Goal: Task Accomplishment & Management: Manage account settings

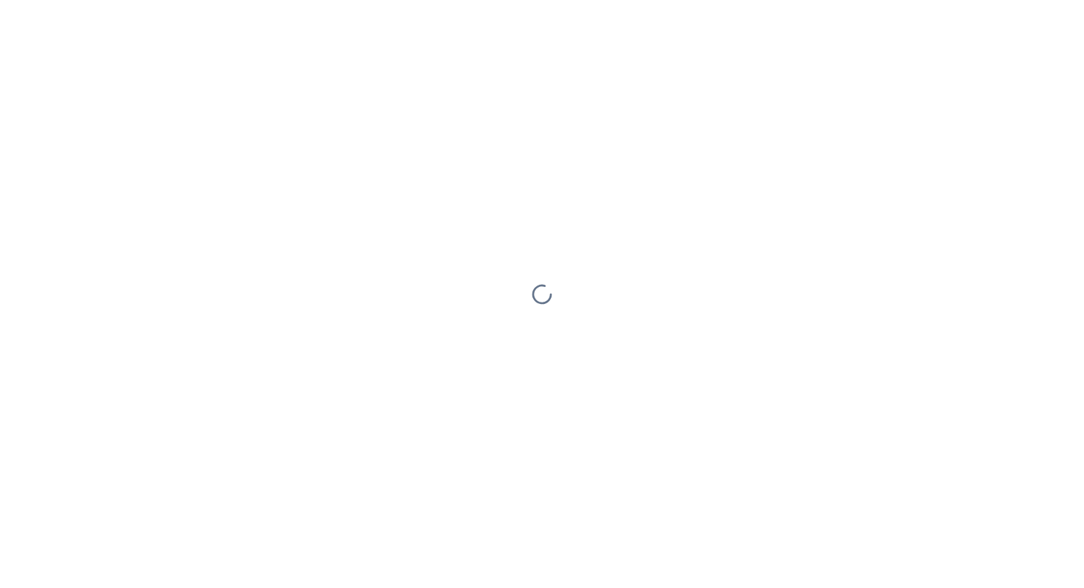
click at [538, 108] on div at bounding box center [542, 294] width 1084 height 588
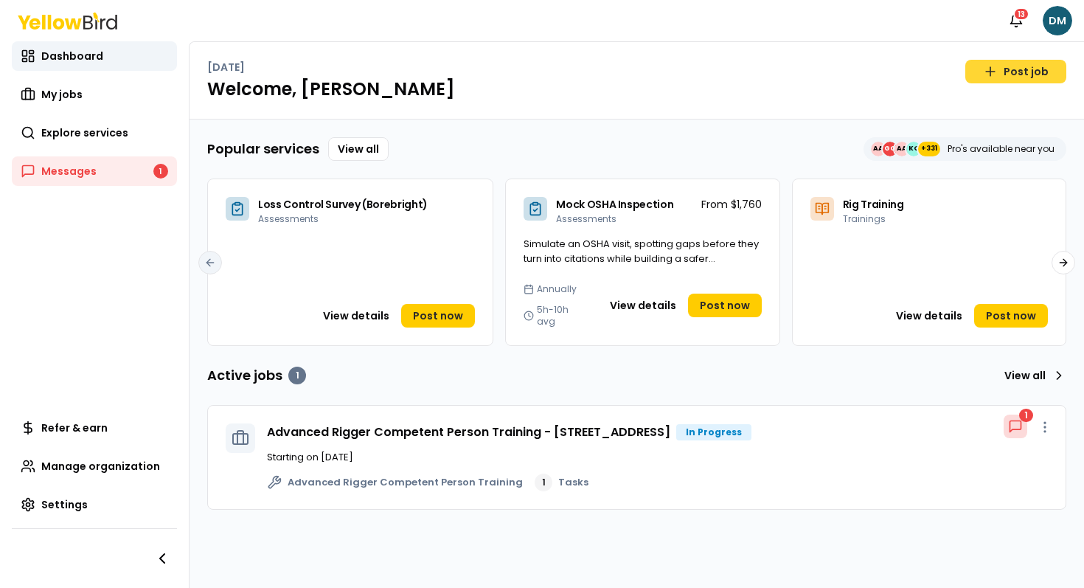
click at [1008, 72] on link "Post job" at bounding box center [1016, 72] width 101 height 24
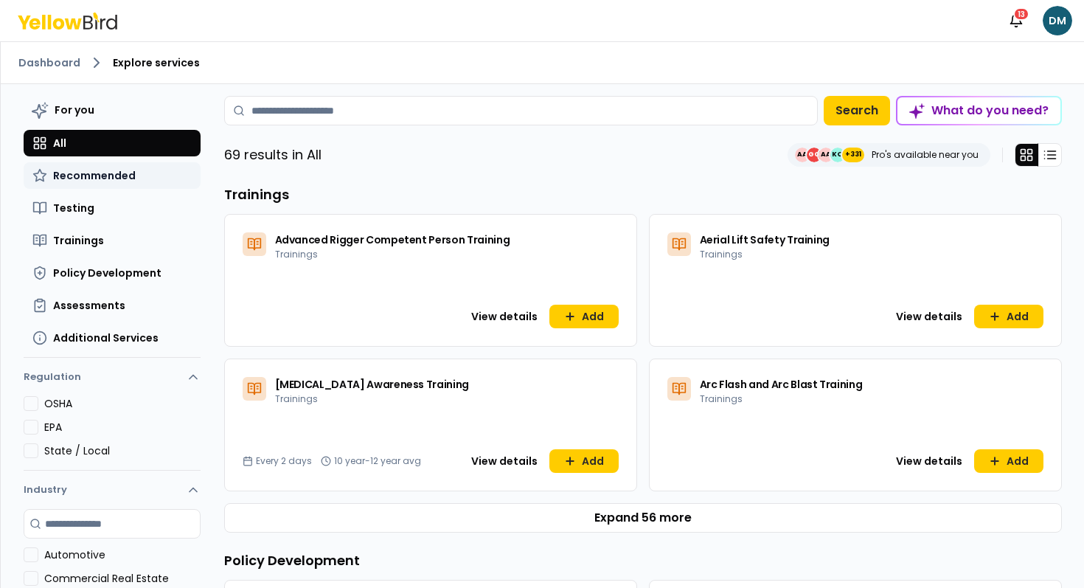
click at [91, 169] on span "Recommended" at bounding box center [94, 175] width 83 height 15
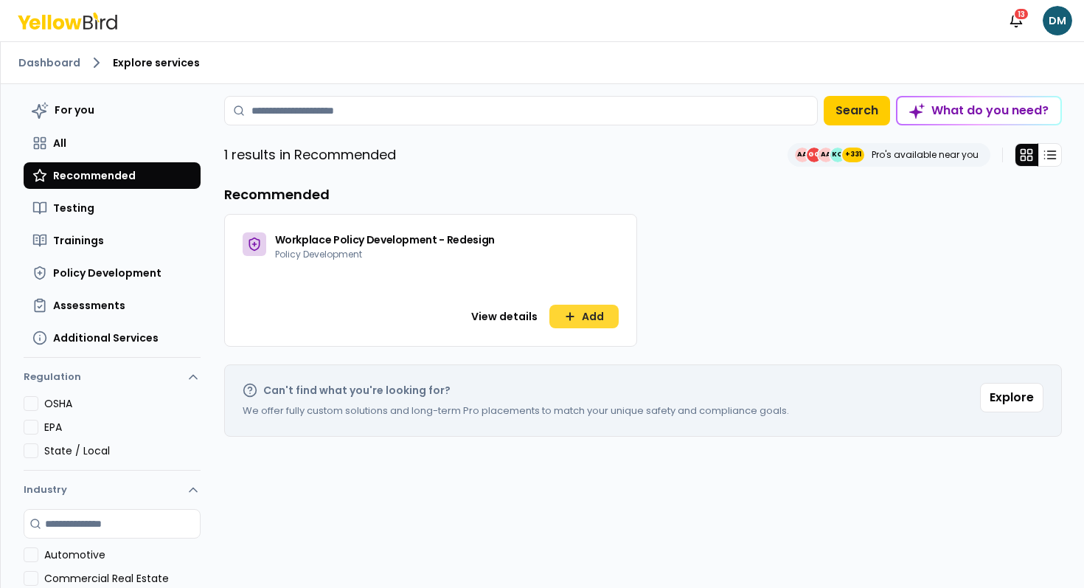
click at [597, 310] on button "Add" at bounding box center [584, 317] width 69 height 24
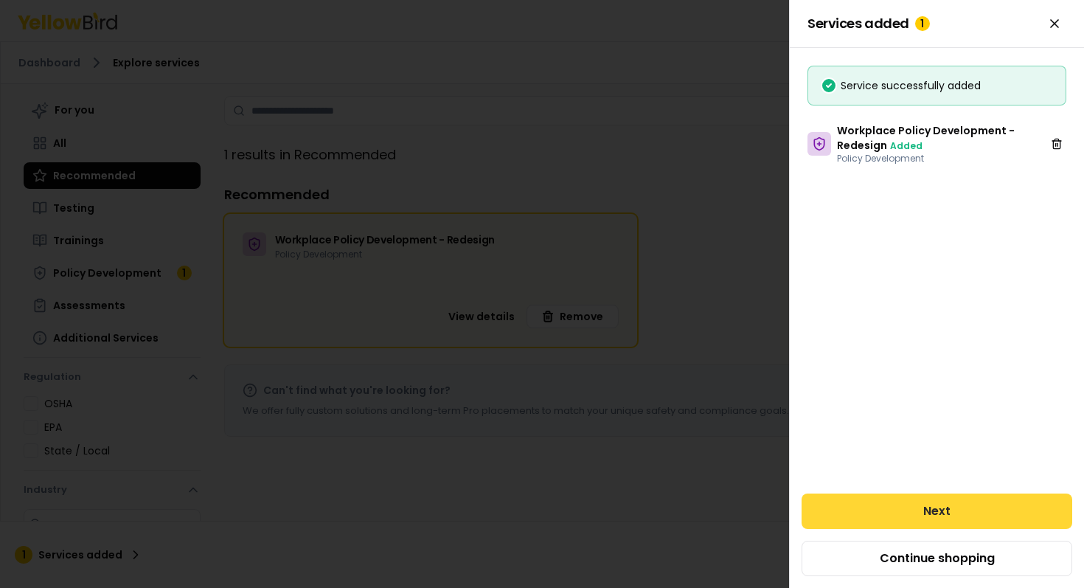
click at [883, 505] on button "Next" at bounding box center [937, 510] width 271 height 35
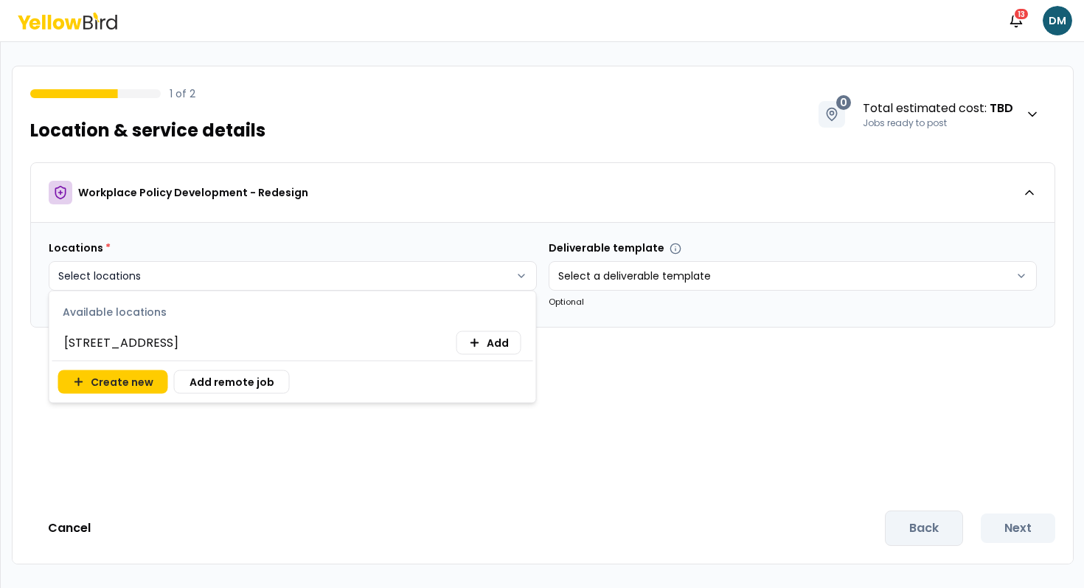
click at [463, 282] on html "Notifications 13 DM 1 of 2 Location & service details 0 Total estimated cost : …" at bounding box center [542, 294] width 1084 height 588
click at [474, 340] on icon at bounding box center [475, 343] width 12 height 12
click at [637, 374] on html "Notifications 13 DM 1 of 2 Location & service details 0 Total estimated cost : …" at bounding box center [542, 294] width 1084 height 588
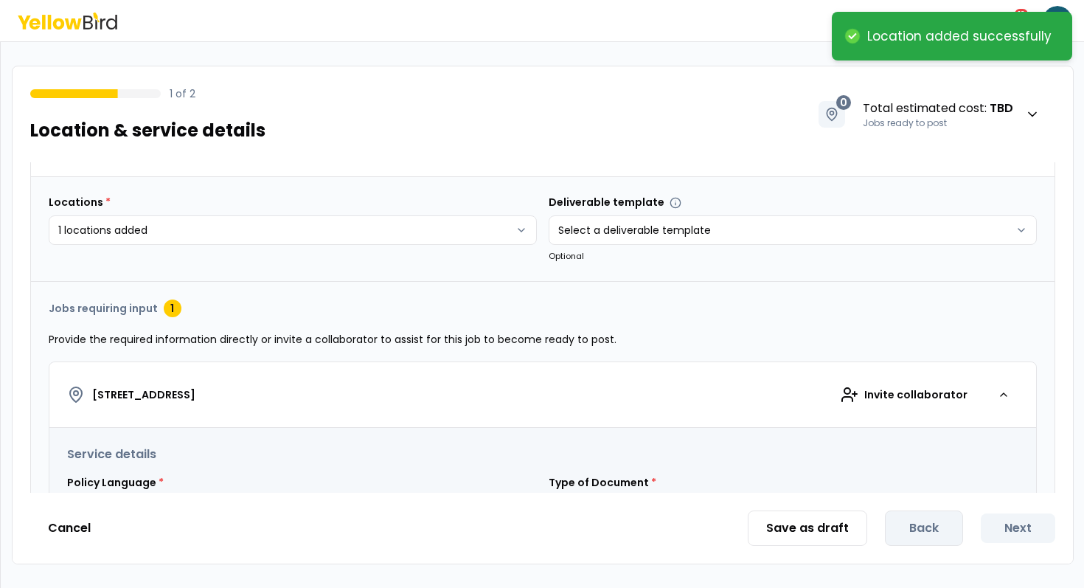
scroll to position [113, 0]
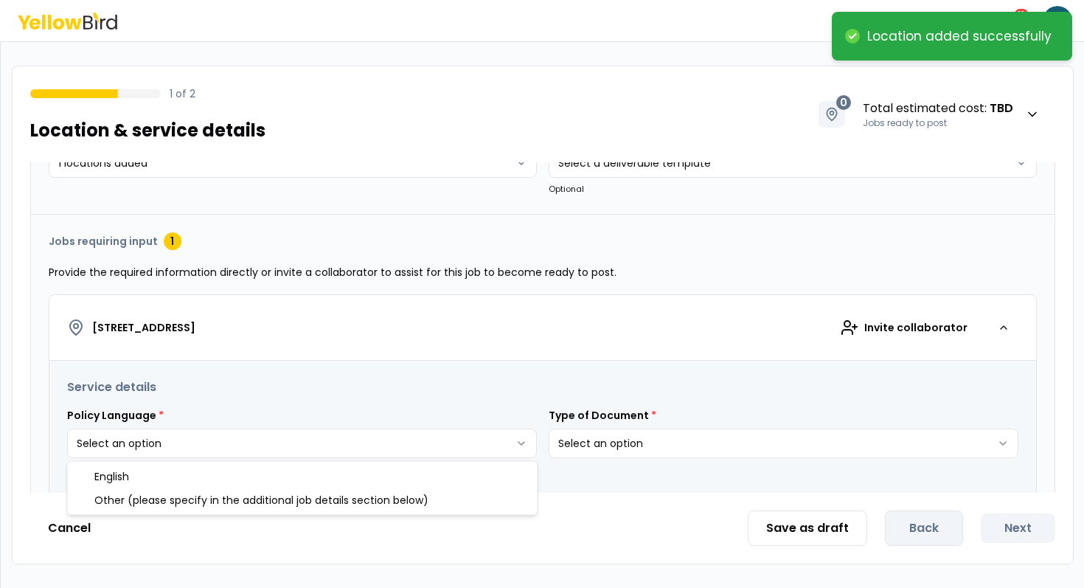
click at [487, 441] on html "**********" at bounding box center [542, 294] width 1084 height 588
select select "*"
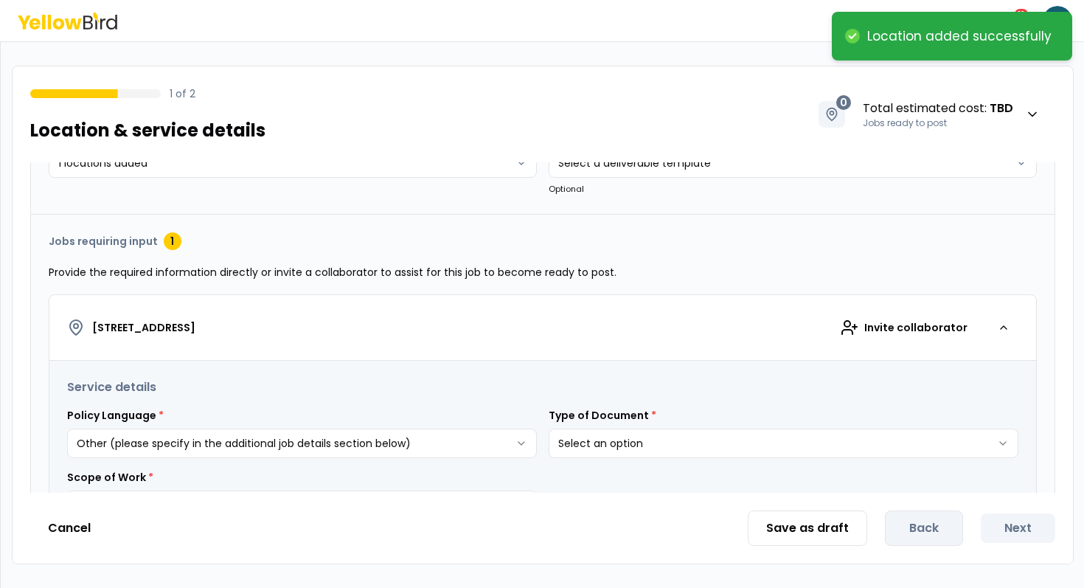
click at [672, 444] on html "**********" at bounding box center [542, 294] width 1084 height 588
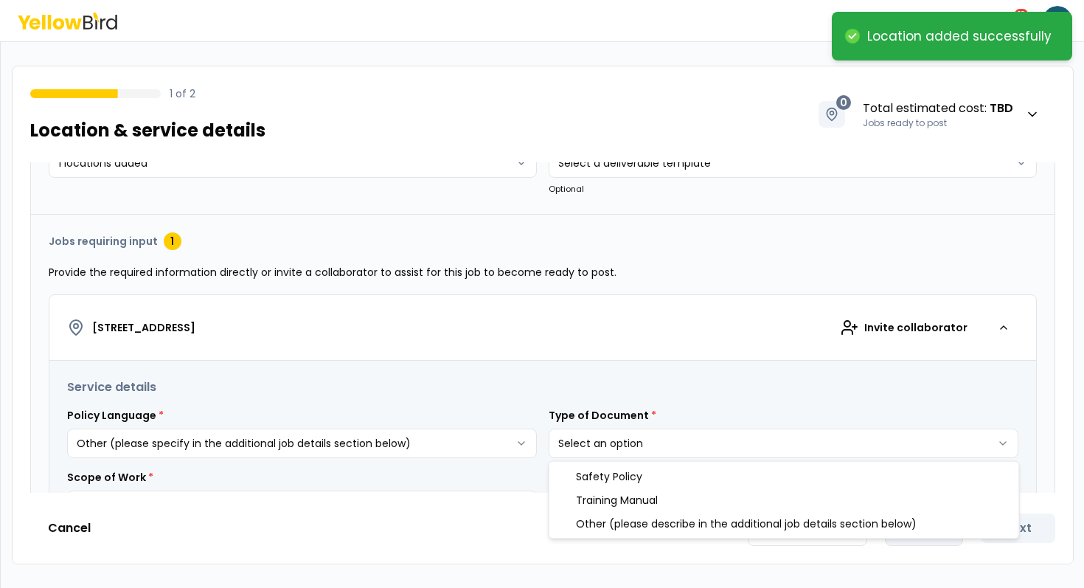
select select "*"
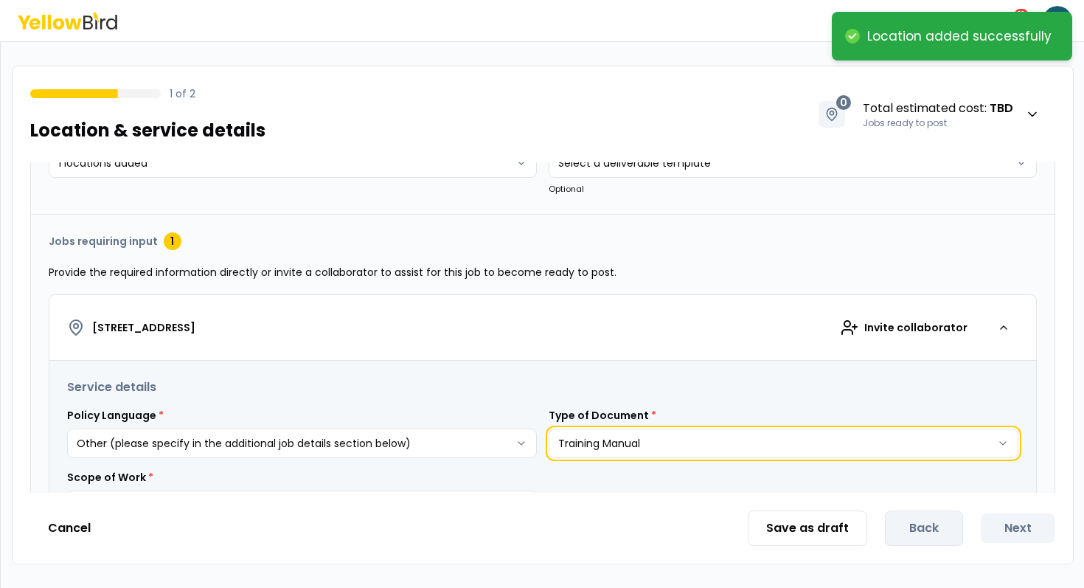
scroll to position [210, 0]
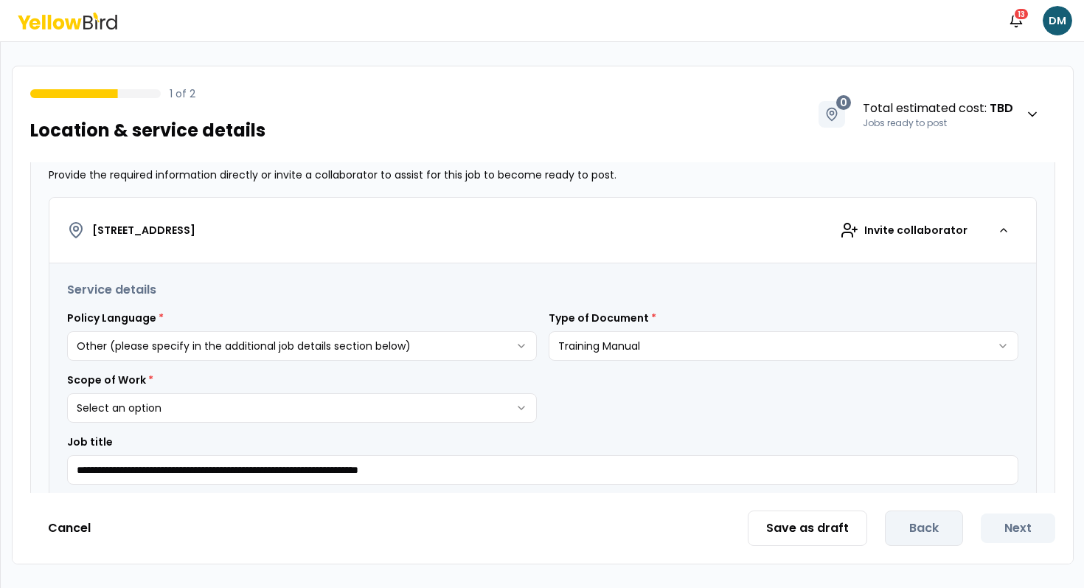
click at [361, 340] on html "**********" at bounding box center [542, 294] width 1084 height 588
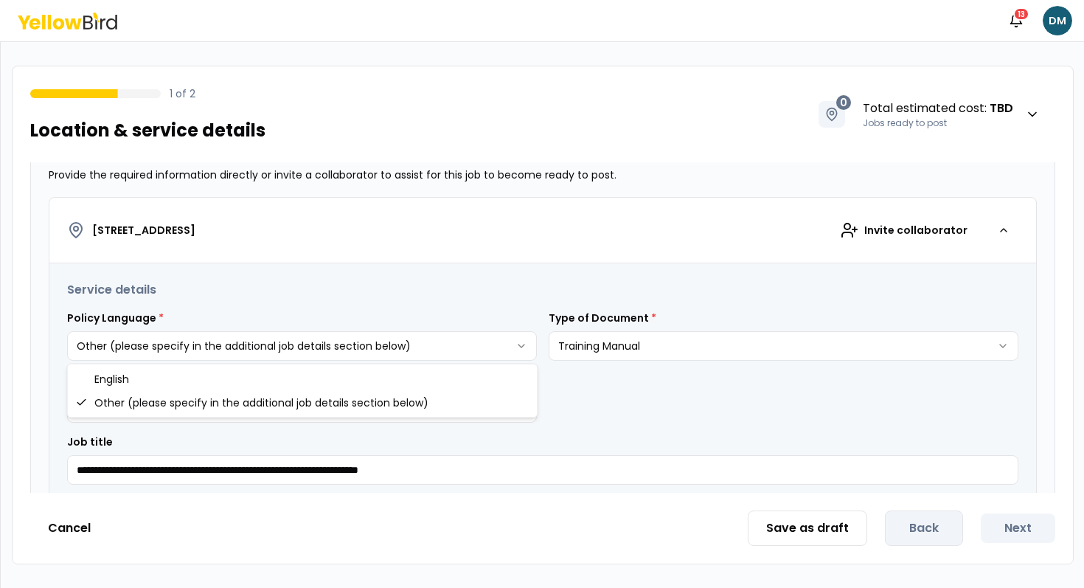
select select "*"
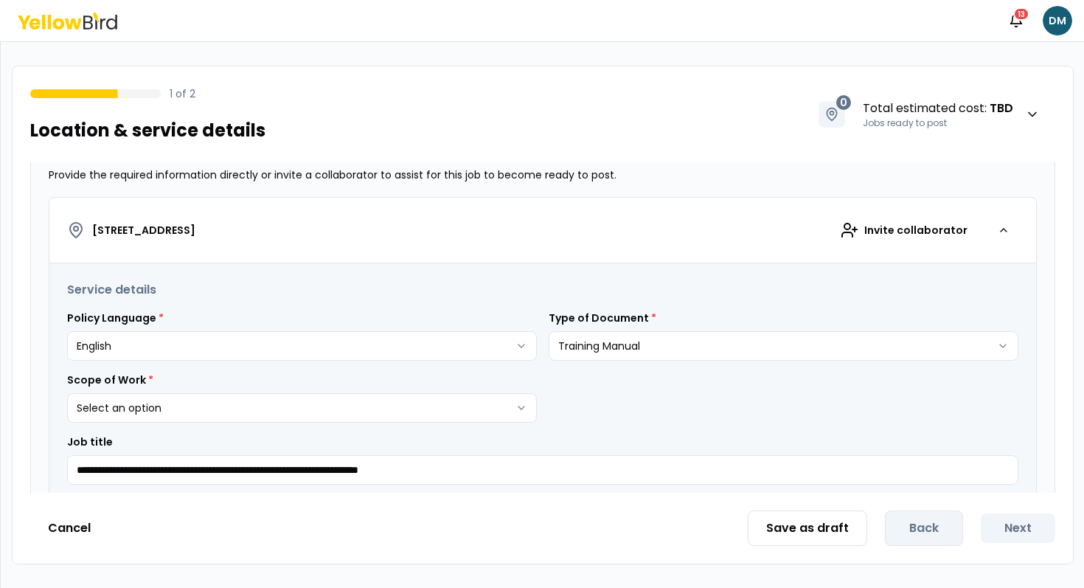
click at [257, 415] on html "**********" at bounding box center [542, 294] width 1084 height 588
click at [551, 429] on div "**********" at bounding box center [543, 383] width 952 height 204
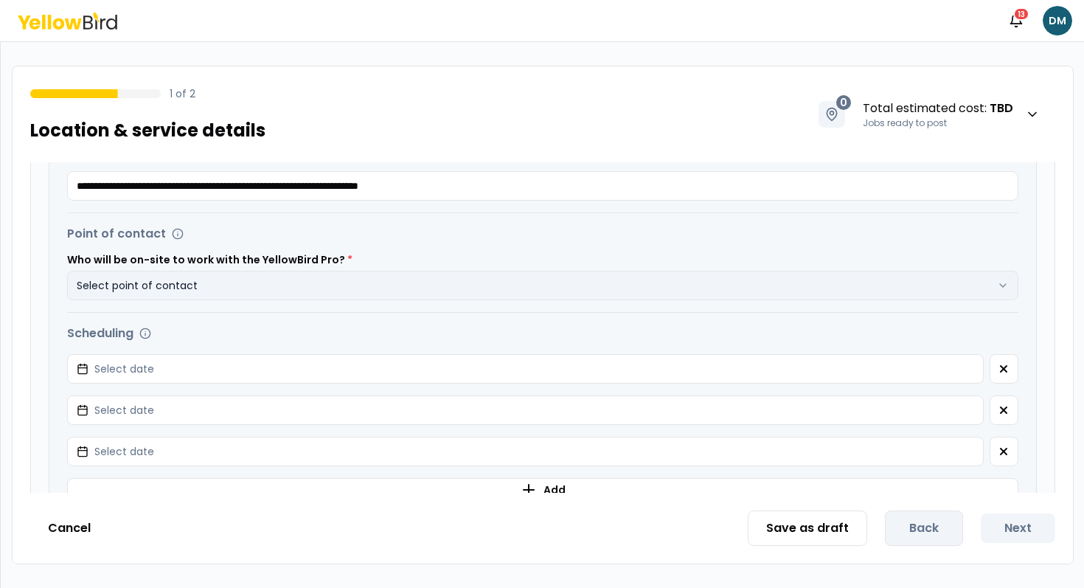
click at [563, 281] on button "Select point of contact" at bounding box center [543, 286] width 952 height 30
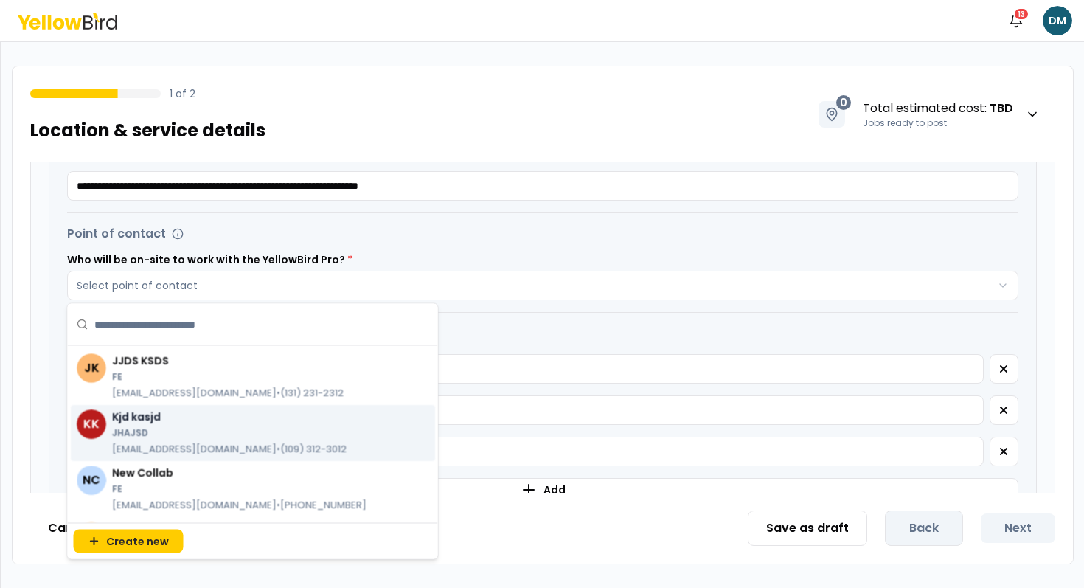
click at [302, 427] on p "JHAJSD" at bounding box center [229, 433] width 235 height 12
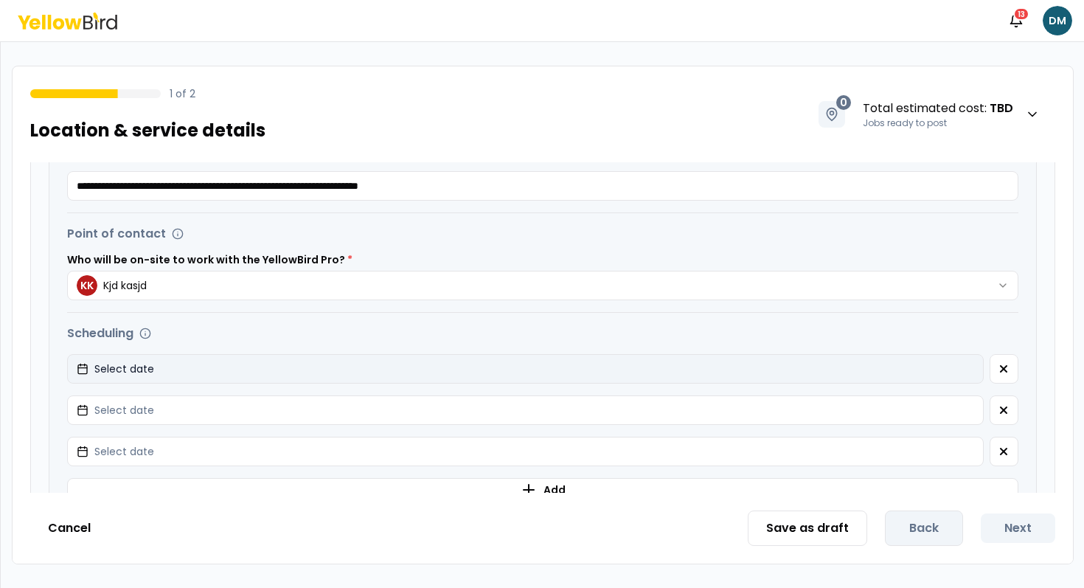
click at [411, 381] on button "Select date" at bounding box center [525, 369] width 917 height 30
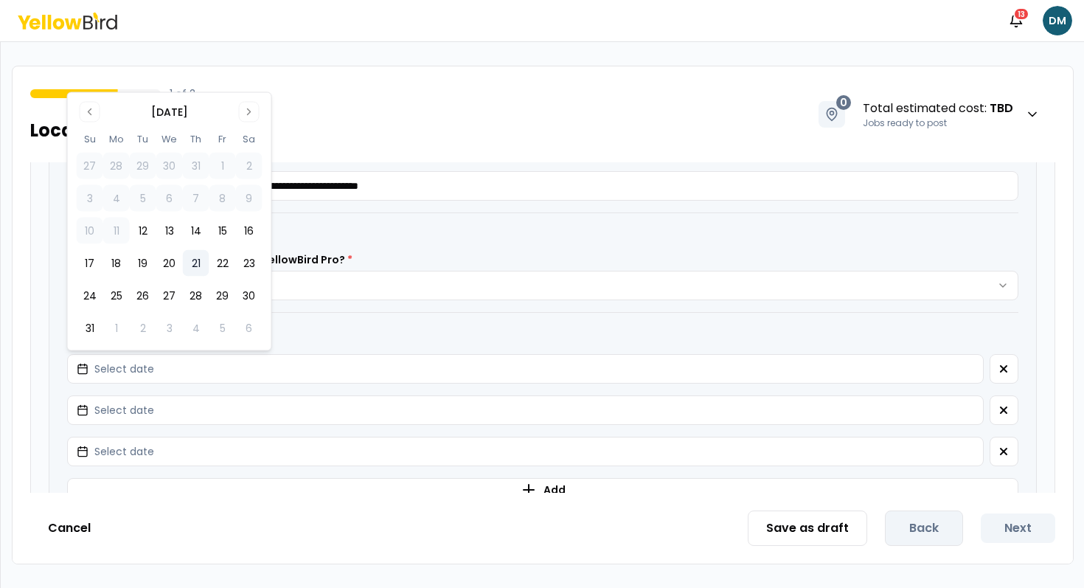
click at [203, 274] on button "21" at bounding box center [196, 263] width 27 height 27
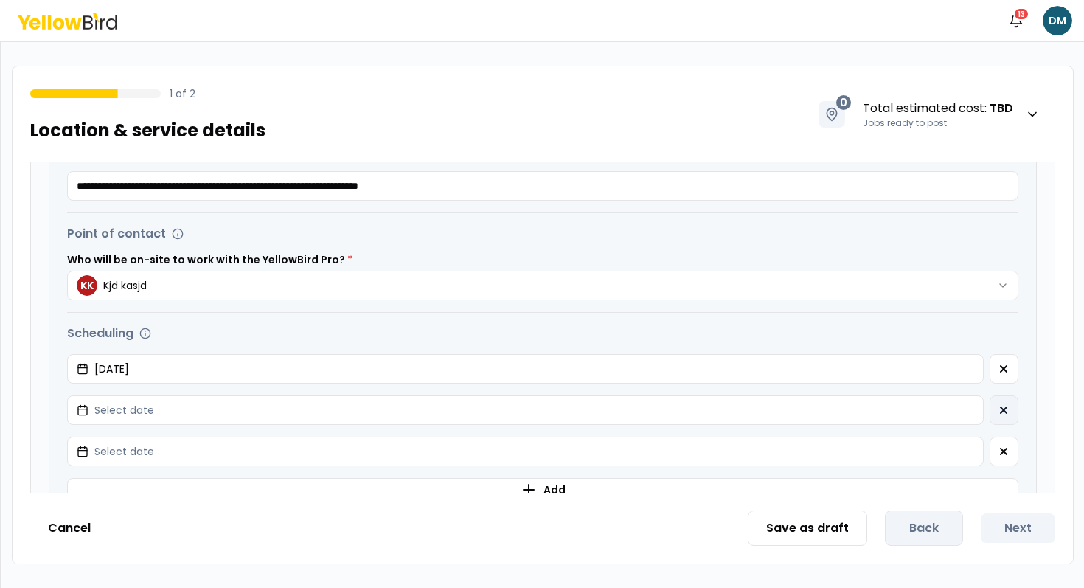
click at [999, 398] on button "button" at bounding box center [1004, 410] width 29 height 30
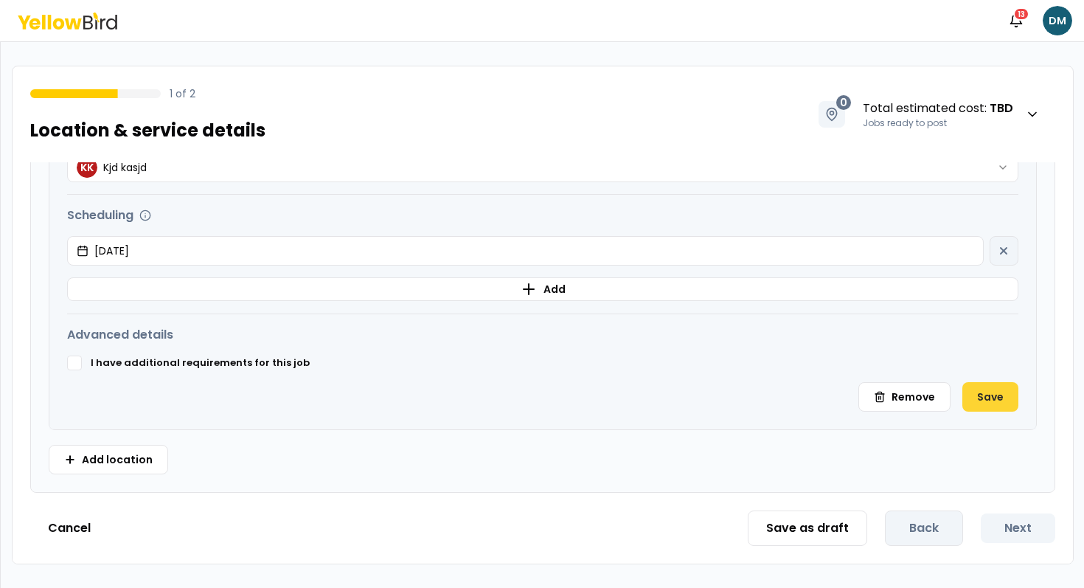
click at [992, 384] on button "Save" at bounding box center [991, 397] width 56 height 30
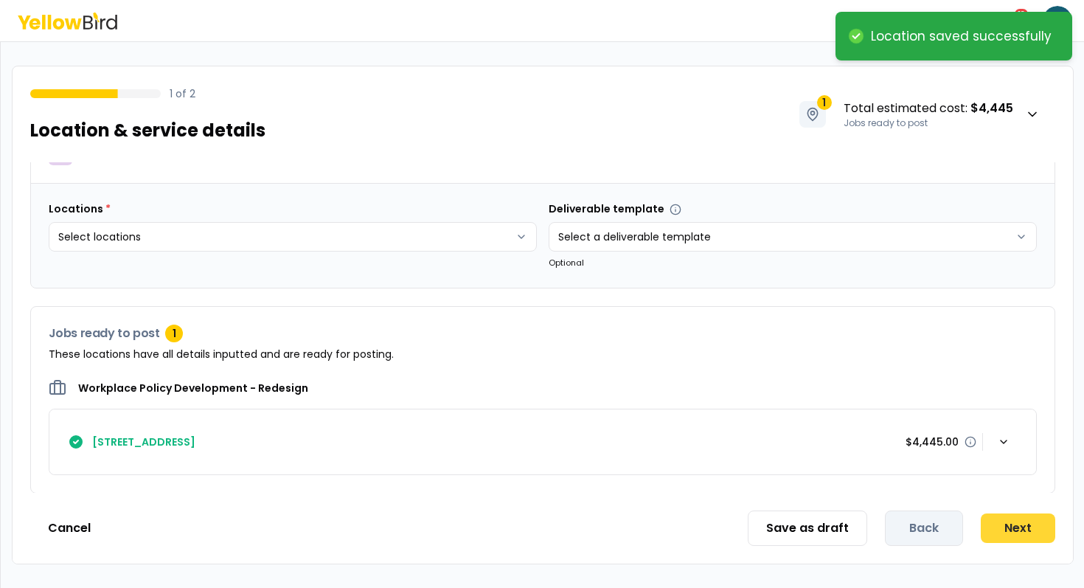
click at [1005, 527] on button "Next" at bounding box center [1018, 528] width 75 height 30
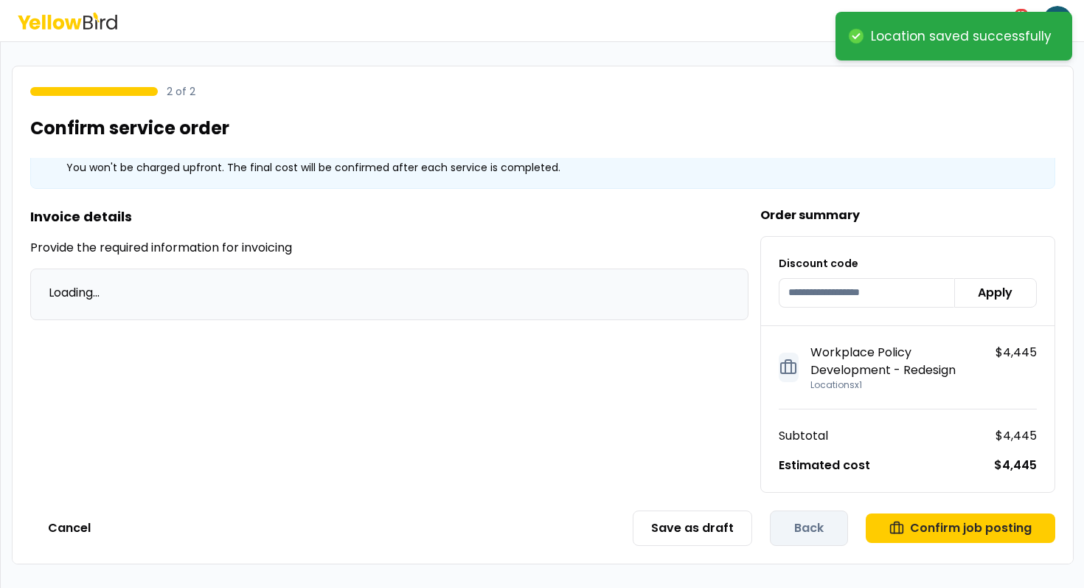
scroll to position [32, 0]
click at [957, 534] on button "Confirm job posting" at bounding box center [961, 528] width 190 height 30
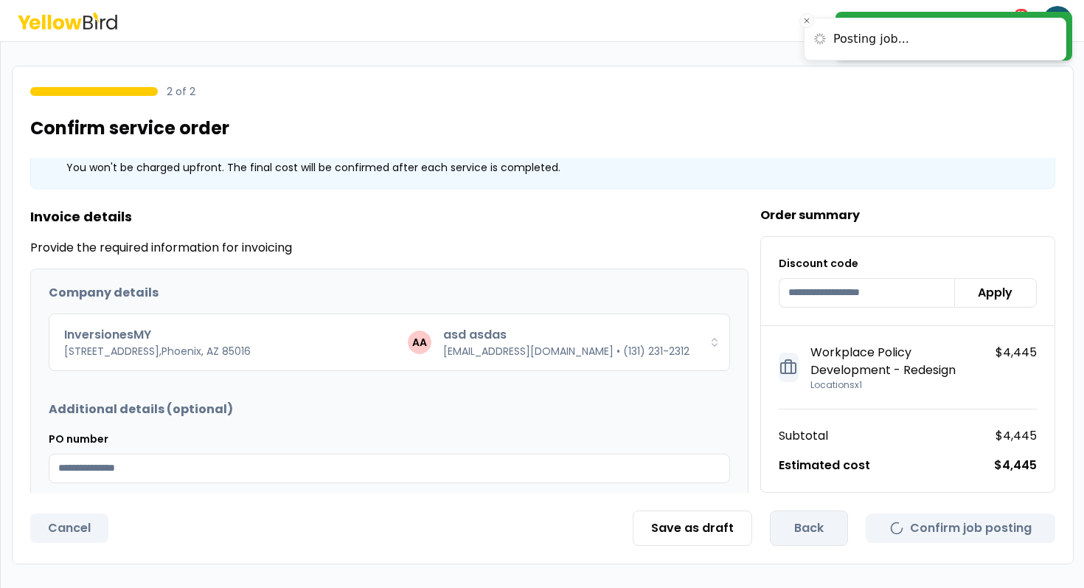
scroll to position [0, 0]
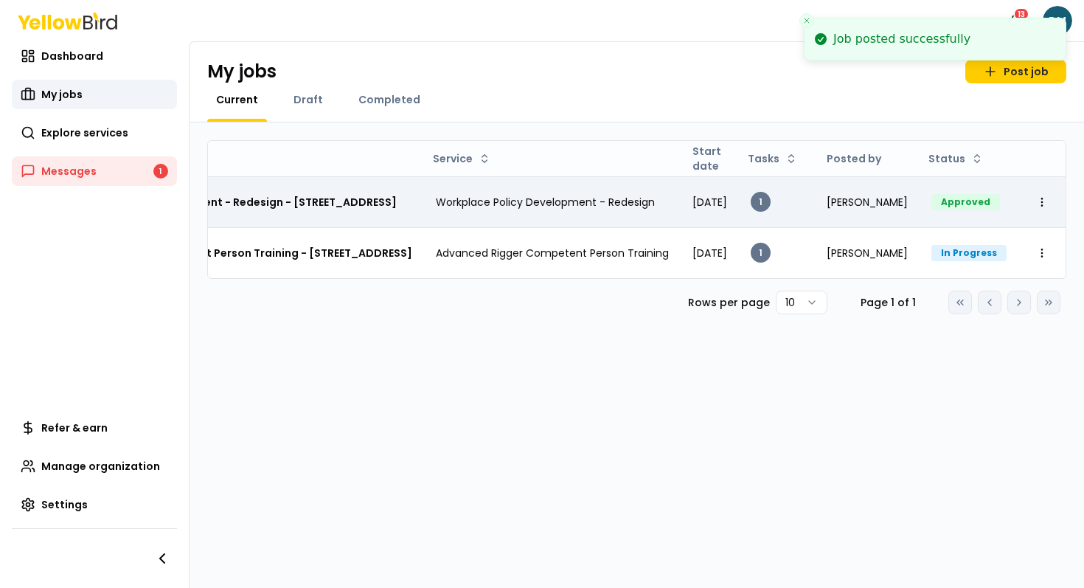
scroll to position [0, 7]
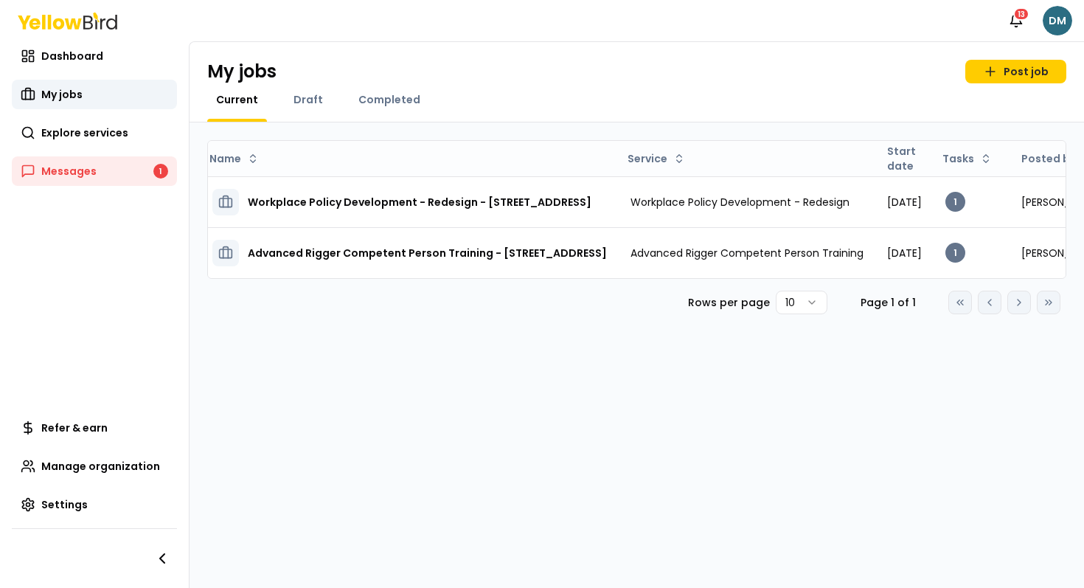
click at [1064, 15] on html "Notifications 13 DM Dashboard My jobs Explore services Messages 1 Refer & earn …" at bounding box center [542, 294] width 1084 height 588
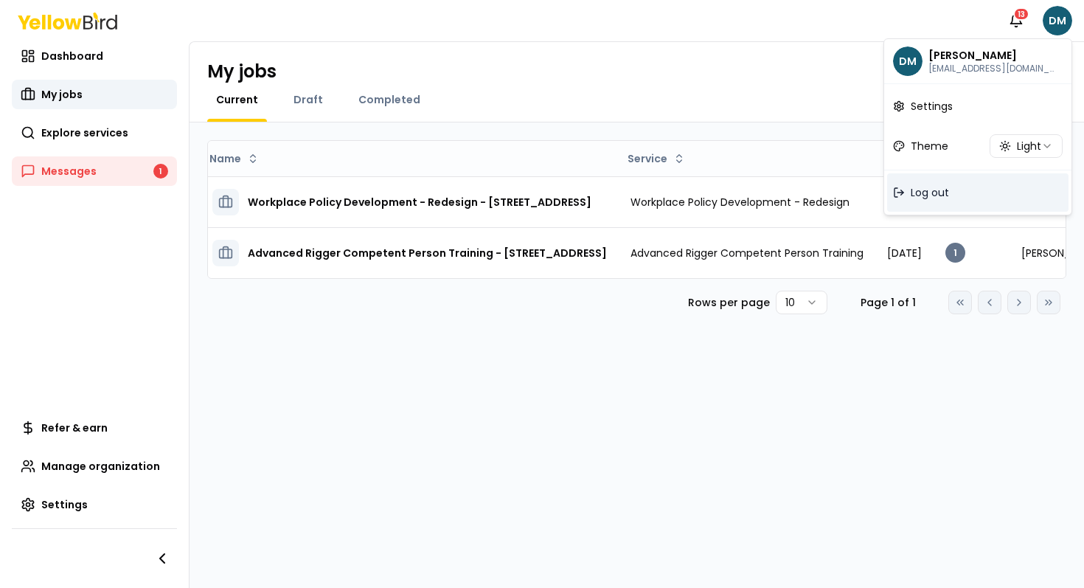
click at [932, 187] on span "Log out" at bounding box center [930, 192] width 38 height 15
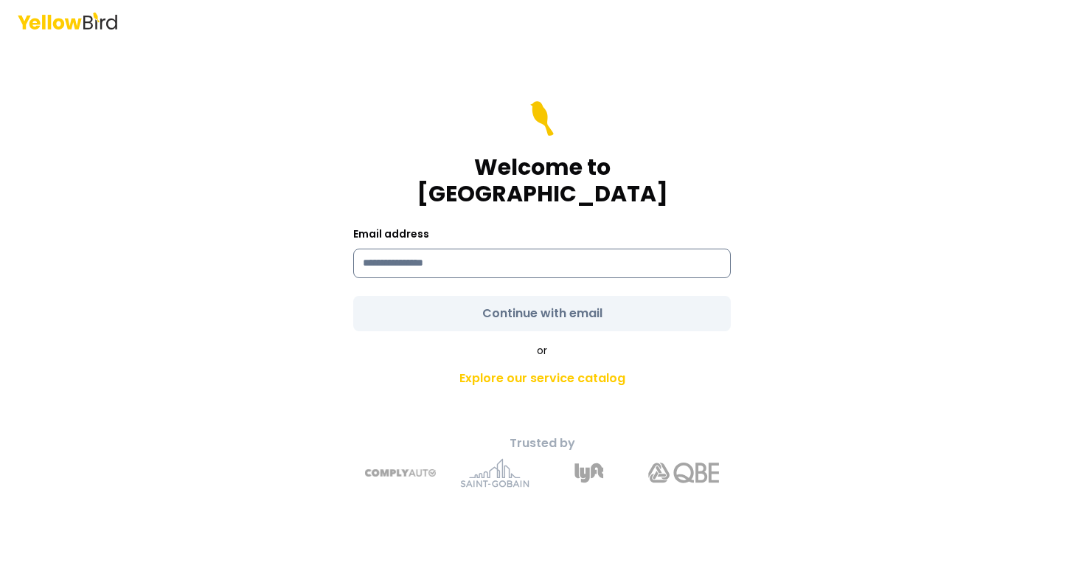
click at [376, 249] on input at bounding box center [542, 264] width 378 height 30
type input "**********"
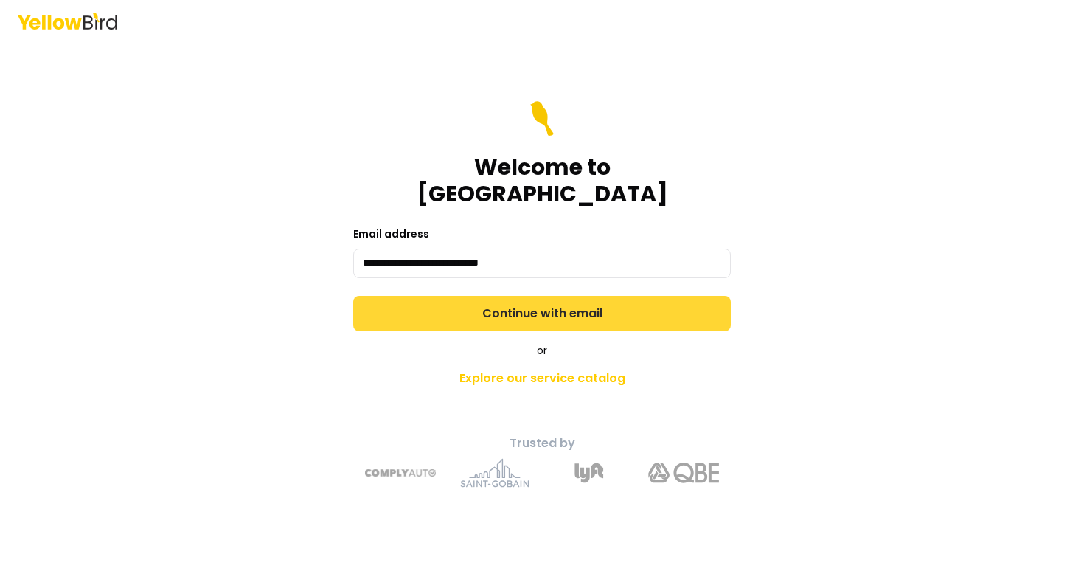
click at [387, 291] on form "**********" at bounding box center [542, 216] width 378 height 230
click at [413, 296] on button "Continue with email" at bounding box center [542, 313] width 378 height 35
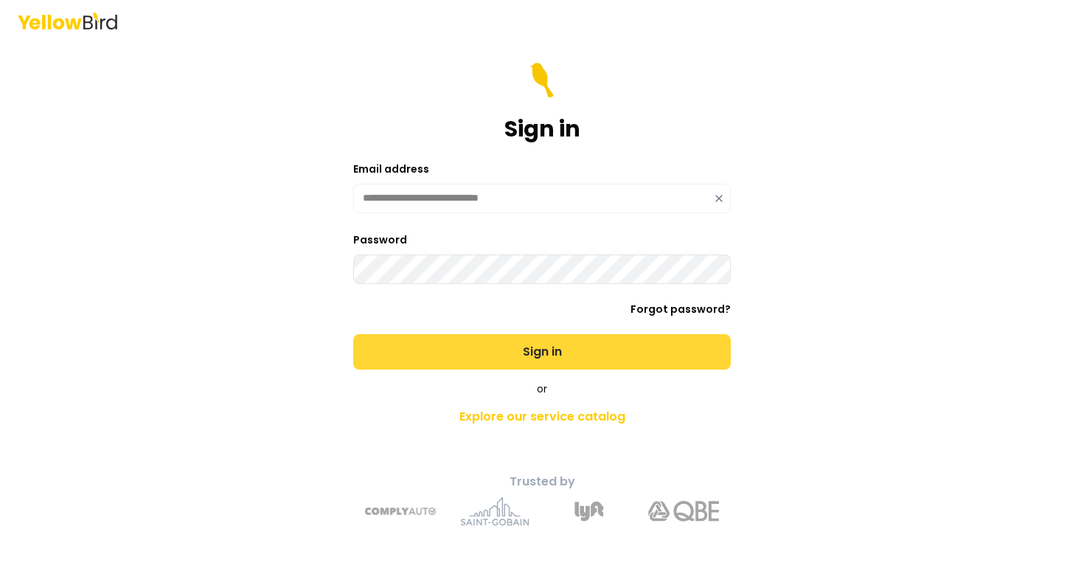
click at [353, 334] on button "Sign in" at bounding box center [542, 351] width 378 height 35
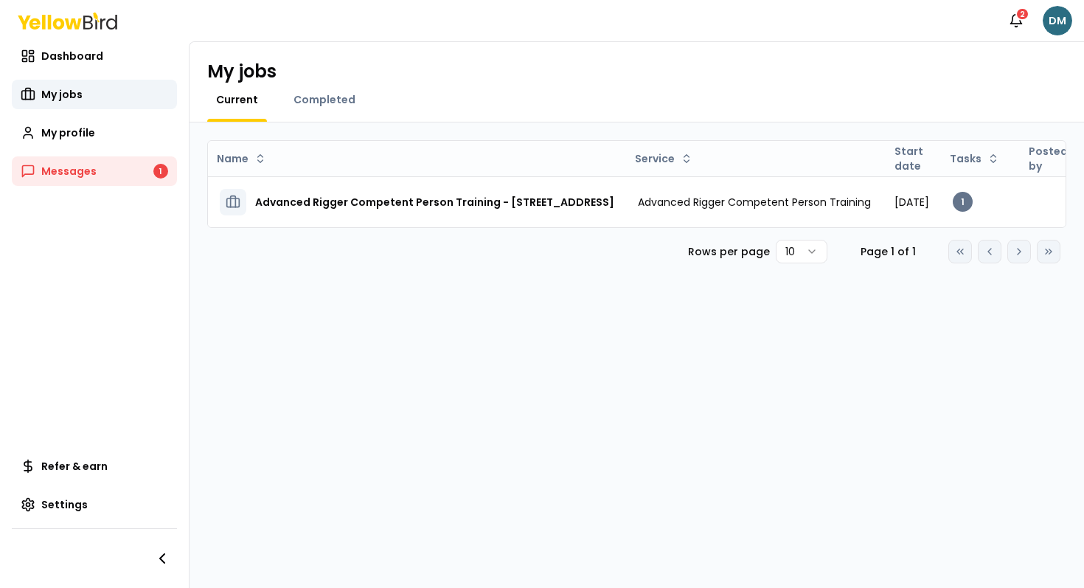
click at [1061, 15] on html "Notifications 2 DM Dashboard My jobs My profile Messages 1 Refer & earn Setting…" at bounding box center [542, 294] width 1084 height 588
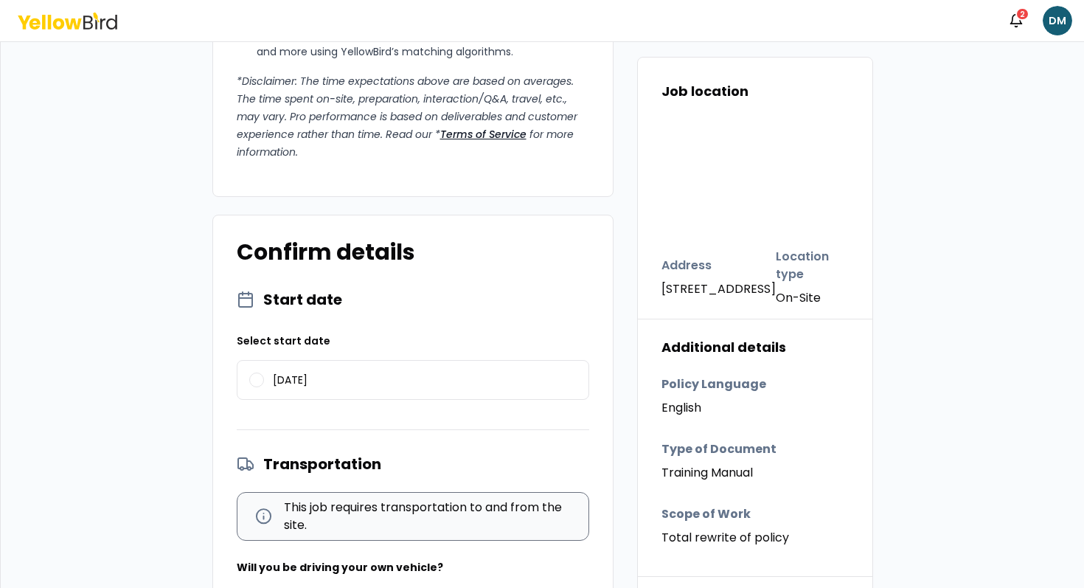
scroll to position [1338, 0]
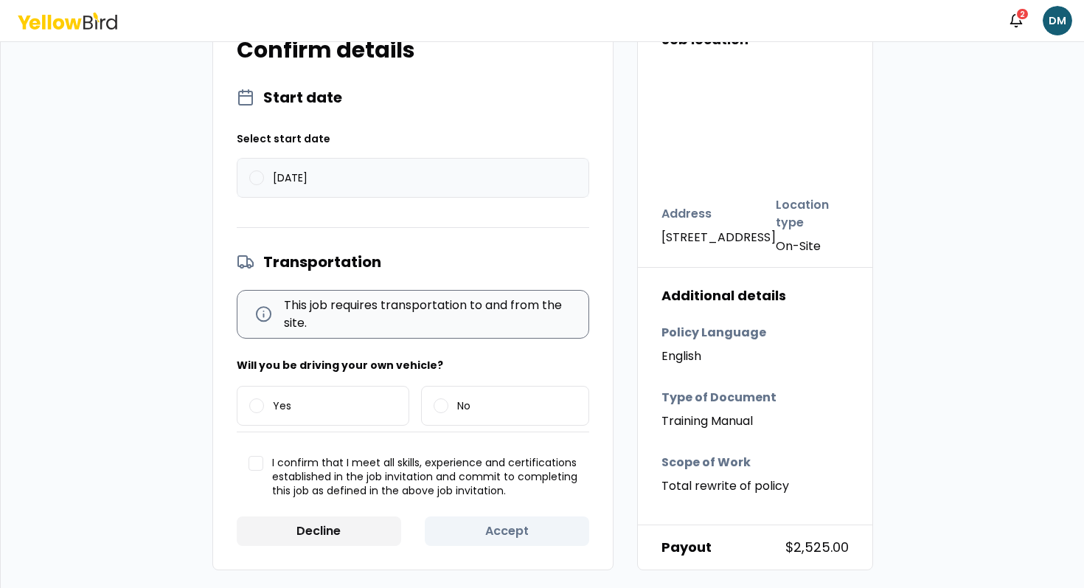
click at [378, 179] on label "[DATE]" at bounding box center [413, 178] width 351 height 38
click at [264, 179] on button "08/21/2025" at bounding box center [256, 177] width 15 height 15
click at [271, 424] on label "Yes" at bounding box center [324, 406] width 172 height 38
click at [264, 413] on button "Yes" at bounding box center [256, 405] width 15 height 15
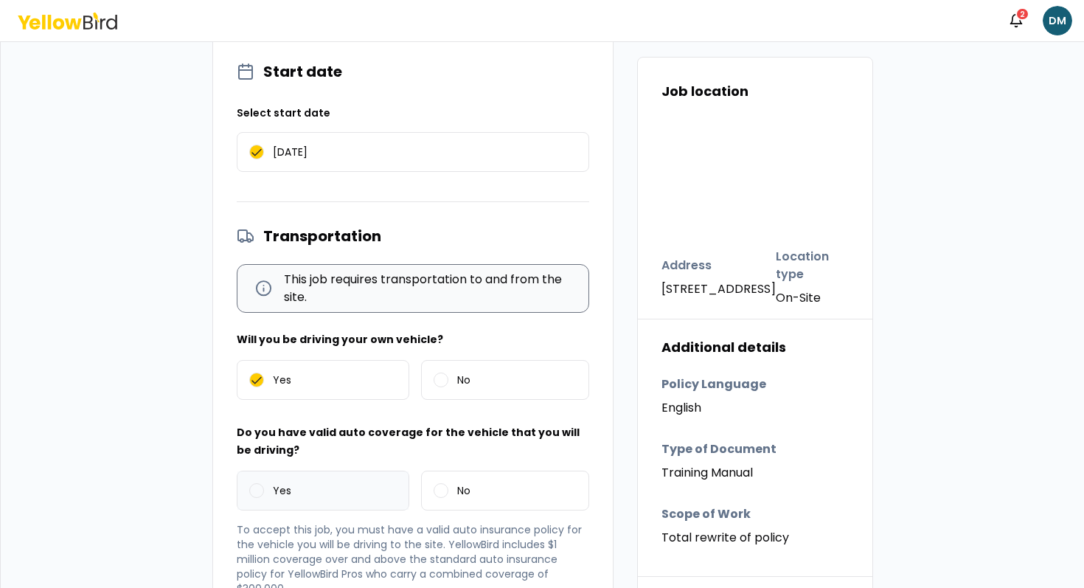
click at [302, 502] on label "Yes" at bounding box center [324, 490] width 172 height 38
click at [264, 498] on button "Yes" at bounding box center [256, 490] width 15 height 15
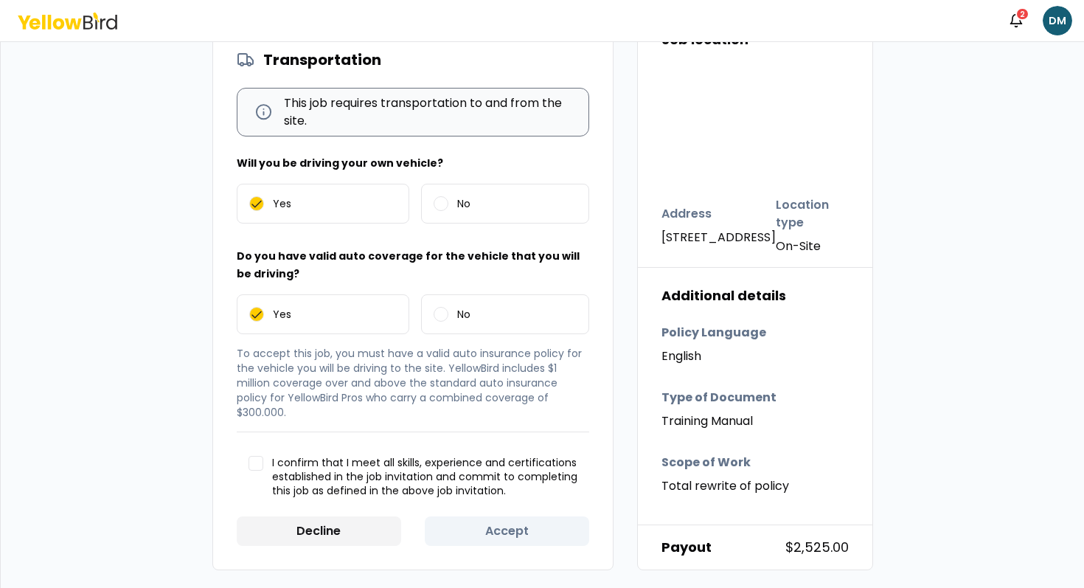
click at [364, 433] on div "Start date Select start date 08/21/2025 Transportation This job requires transp…" at bounding box center [413, 215] width 353 height 661
click at [355, 460] on span "I confirm that I meet all skills, experience and certifications established in …" at bounding box center [424, 477] width 305 height 43
click at [263, 460] on button "I confirm that I meet all skills, experience and certifications established in …" at bounding box center [256, 463] width 15 height 15
click at [474, 536] on button "Accept" at bounding box center [507, 531] width 164 height 30
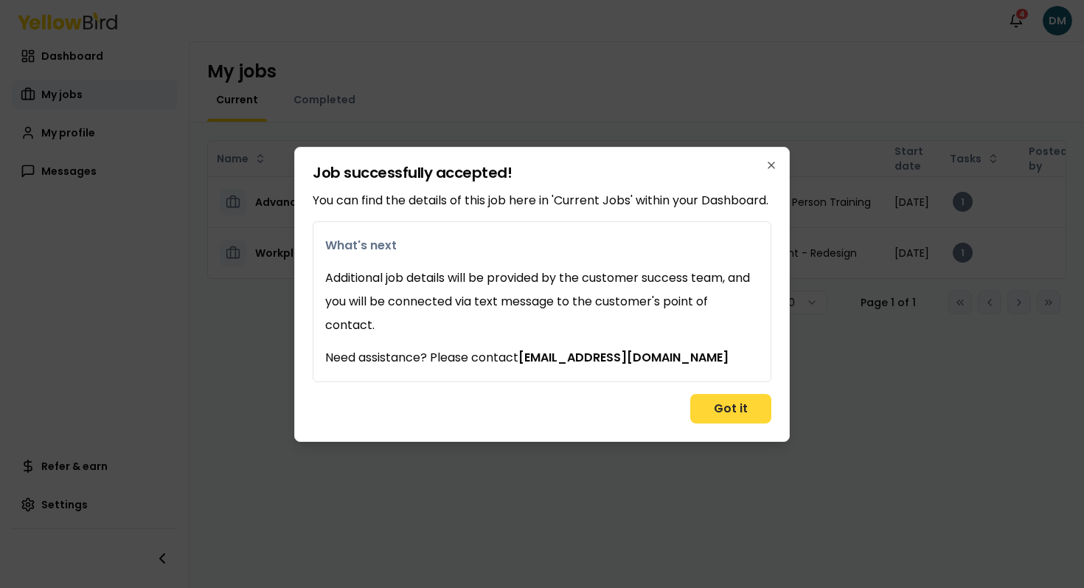
click at [770, 406] on button "Got it" at bounding box center [730, 409] width 81 height 30
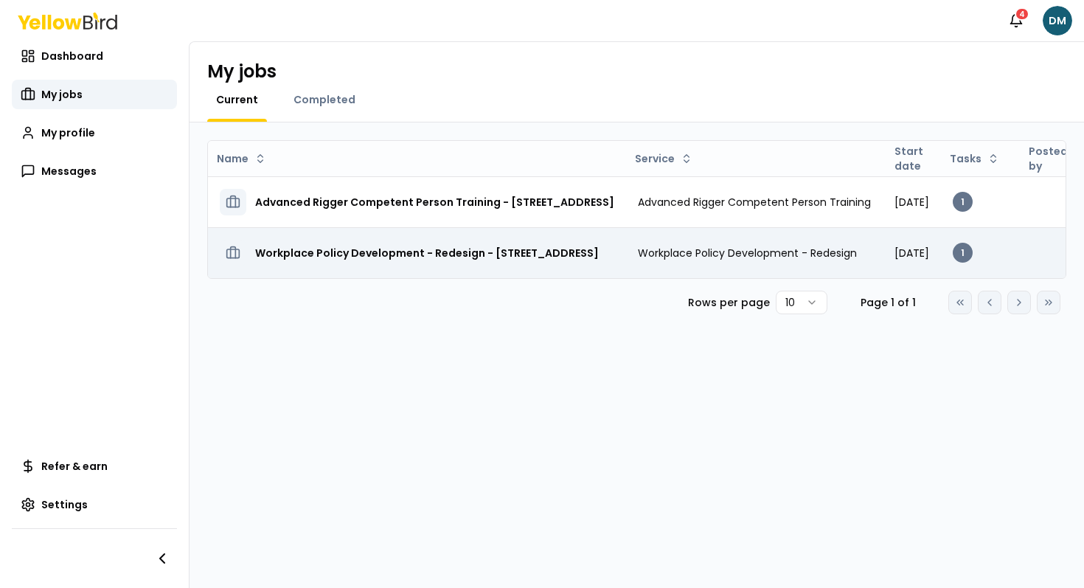
click at [344, 244] on h3 "Workplace Policy Development - Redesign - [STREET_ADDRESS]" at bounding box center [427, 253] width 344 height 27
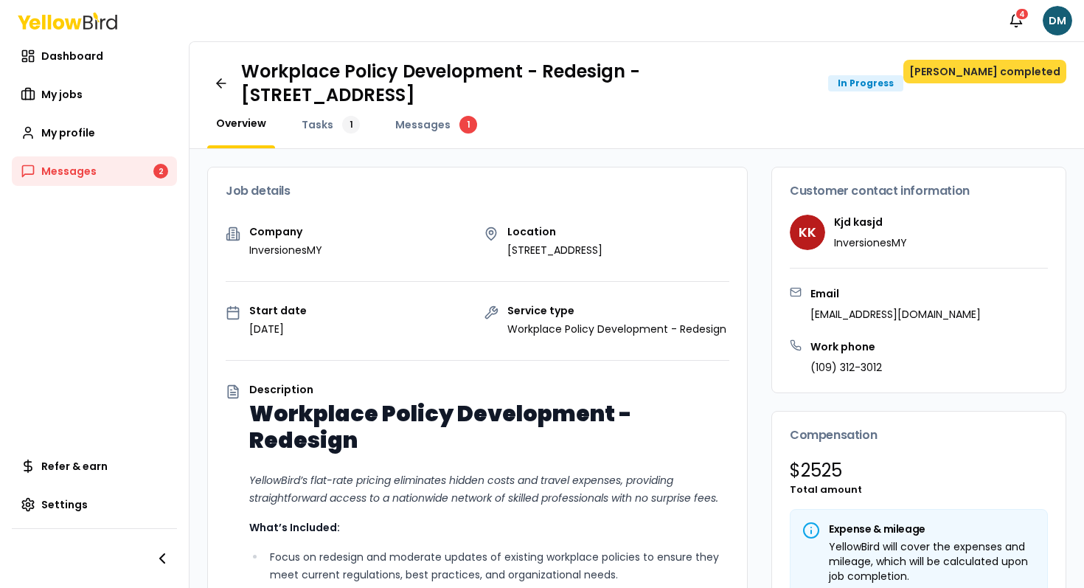
click at [998, 75] on button "Mark job completed" at bounding box center [985, 72] width 163 height 24
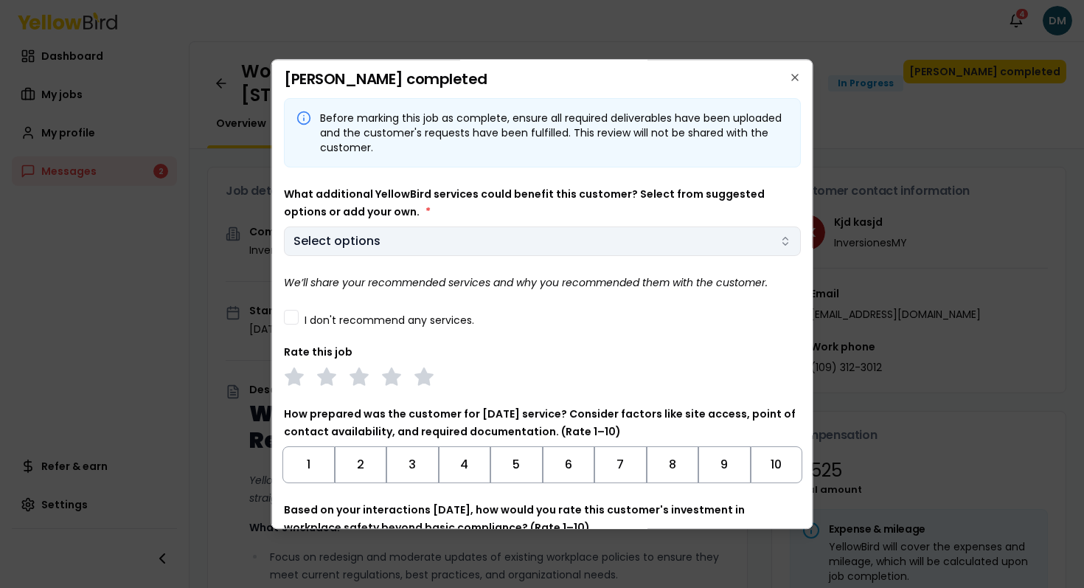
click at [530, 235] on body "Notifications 4 DM Dashboard My jobs My profile Messages 2 Refer & earn Setting…" at bounding box center [542, 294] width 1084 height 588
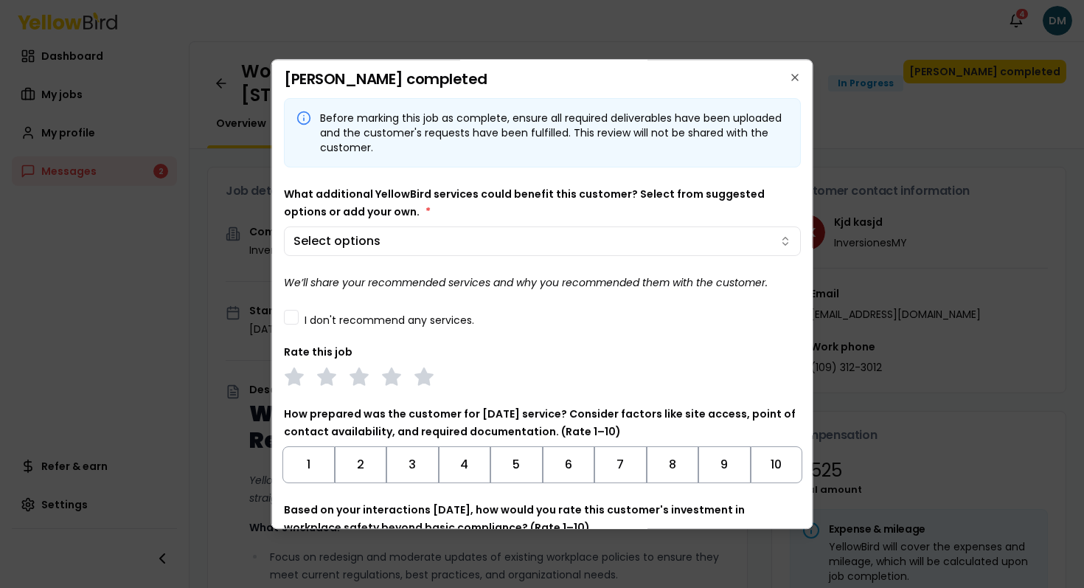
click at [503, 205] on body "Notifications 4 DM Dashboard My jobs My profile Messages 2 Refer & earn Setting…" at bounding box center [542, 294] width 1084 height 588
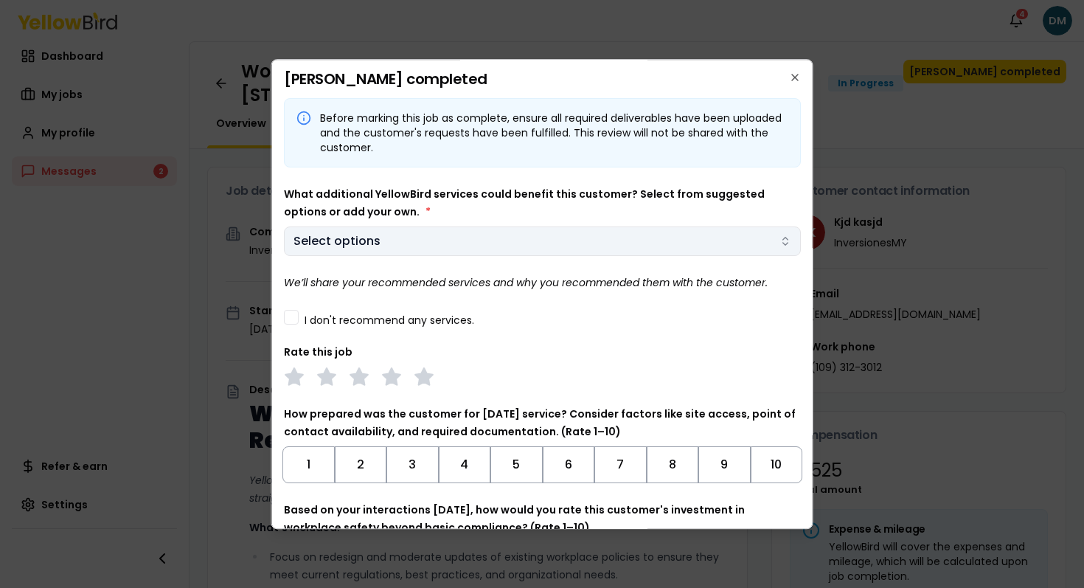
click at [446, 243] on button "Select options" at bounding box center [542, 241] width 517 height 30
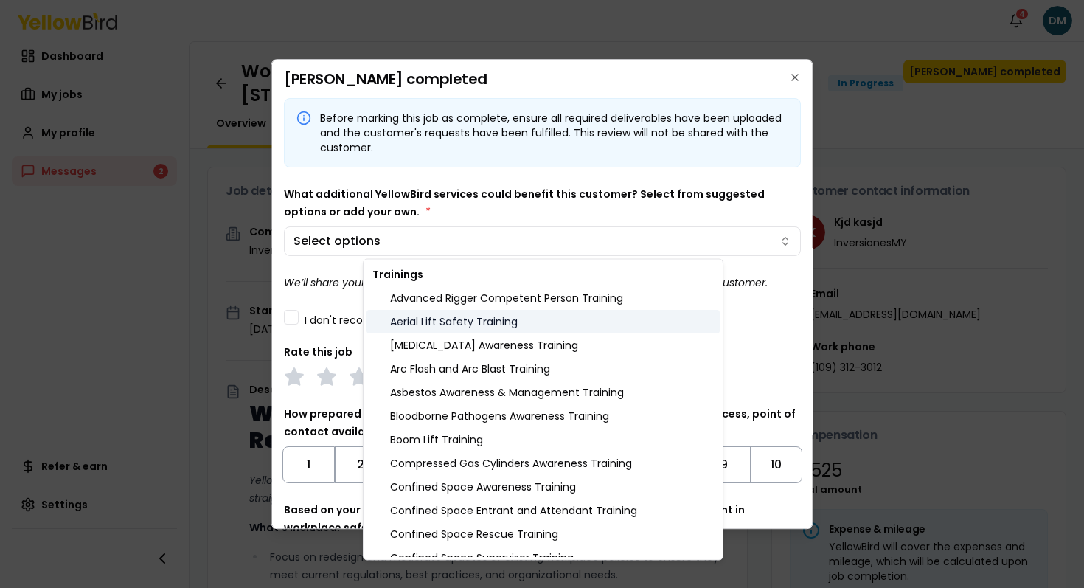
click at [452, 320] on div "Aerial Lift Safety Training" at bounding box center [543, 322] width 353 height 24
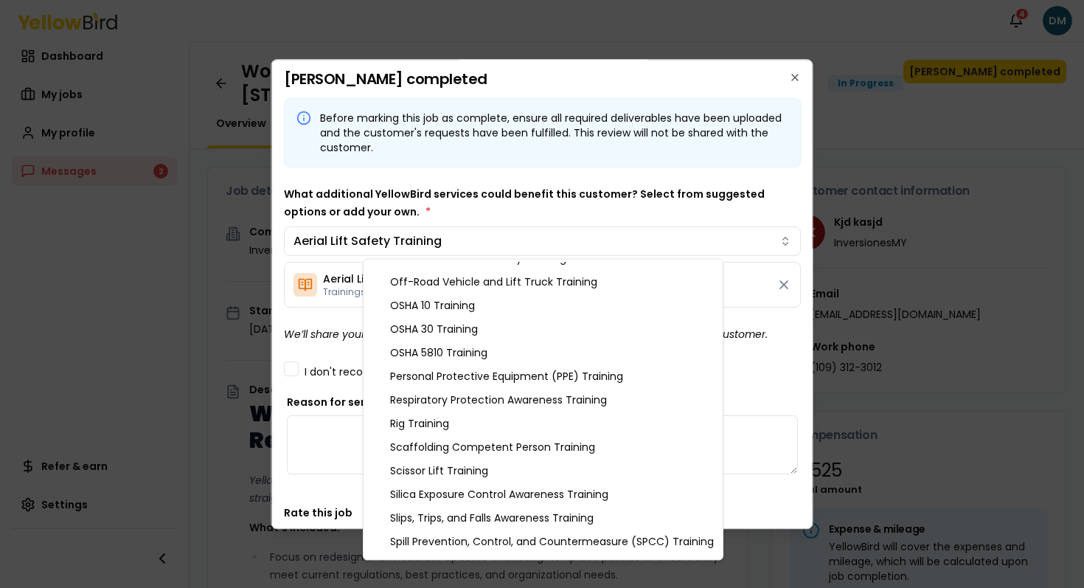
scroll to position [1550, 0]
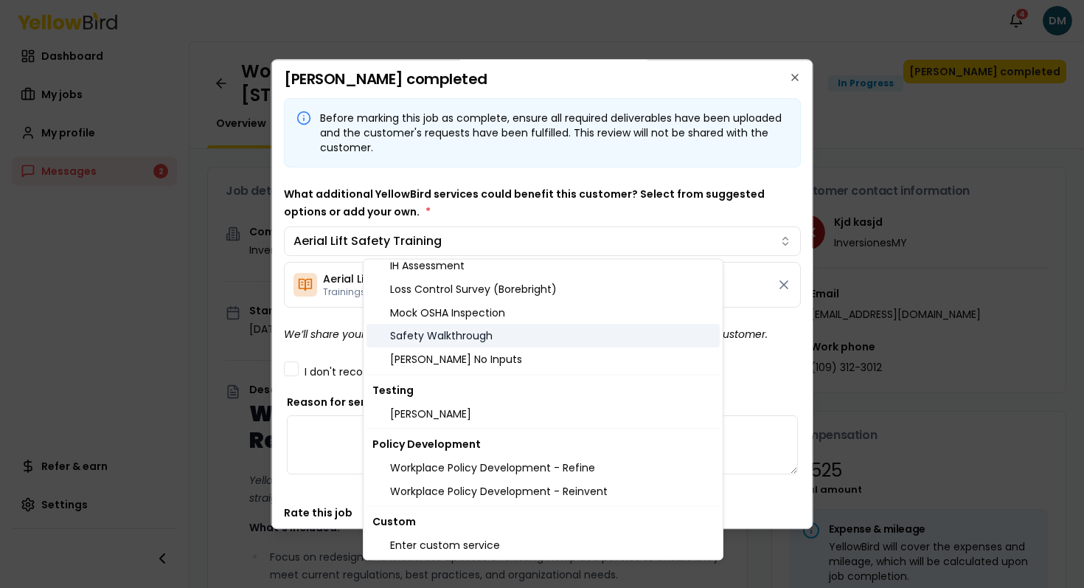
click at [492, 327] on div "Safety Walkthrough" at bounding box center [543, 337] width 353 height 24
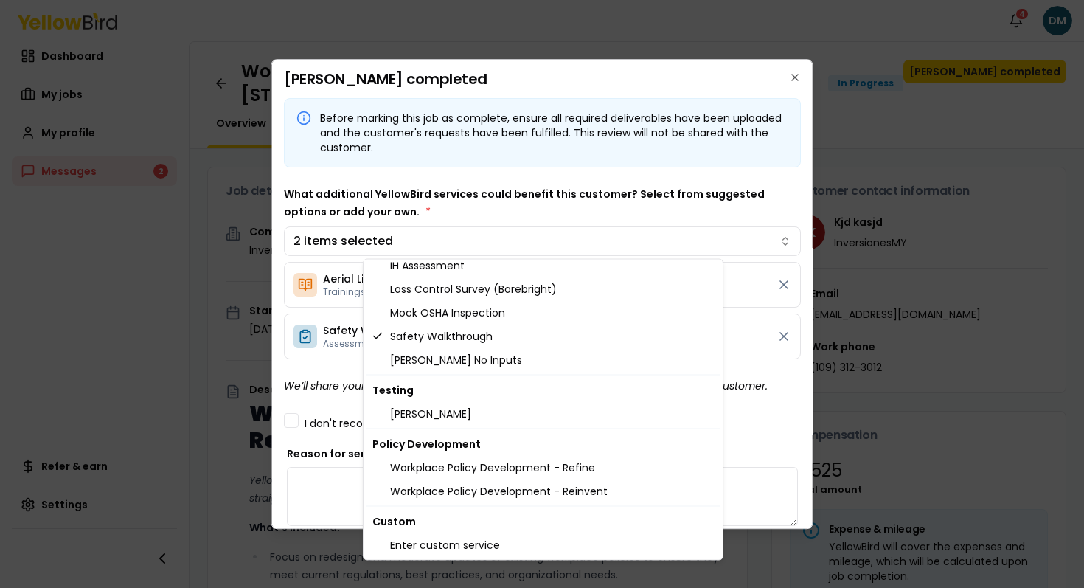
click at [524, 221] on body "Notifications 4 DM Dashboard My jobs My profile Messages 2 Refer & earn Setting…" at bounding box center [542, 294] width 1084 height 588
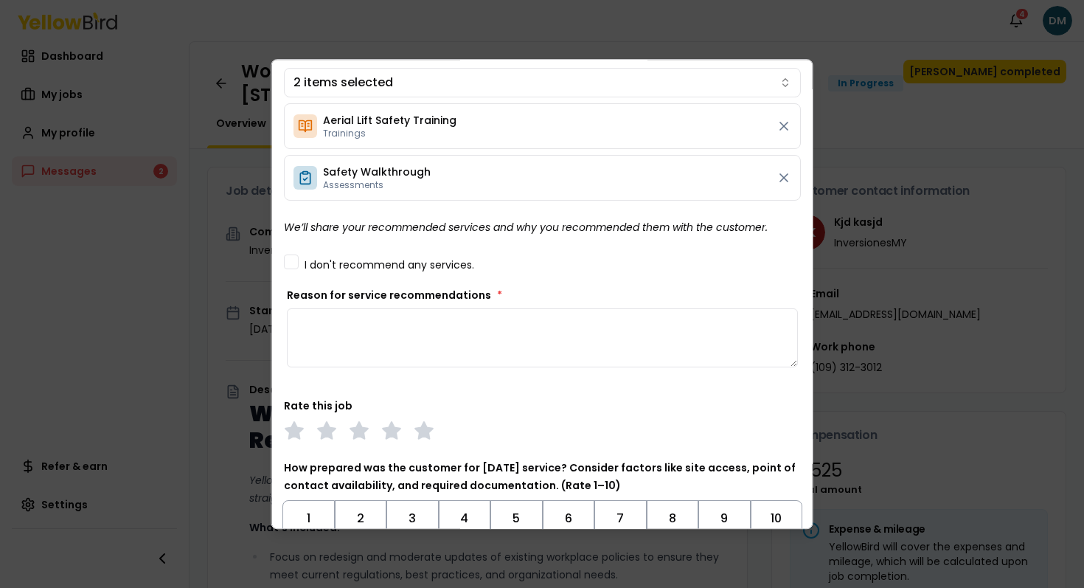
scroll to position [161, 0]
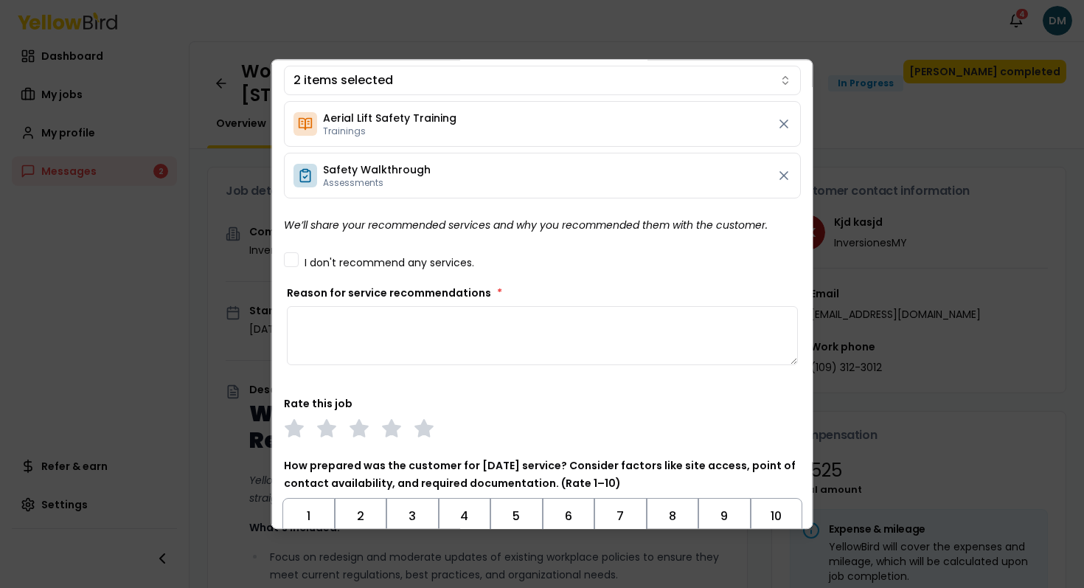
click at [400, 325] on textarea "Reason for service recommendations *" at bounding box center [542, 335] width 511 height 59
type textarea "*******"
click at [528, 243] on div "Before marking this job as complete, ensure all required deliverables have been…" at bounding box center [542, 319] width 517 height 764
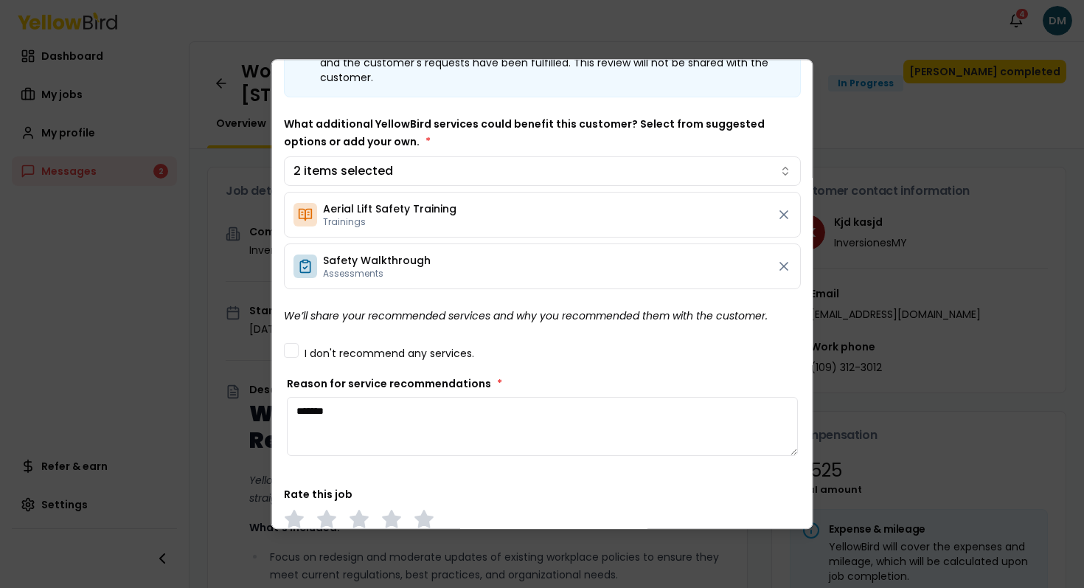
scroll to position [404, 0]
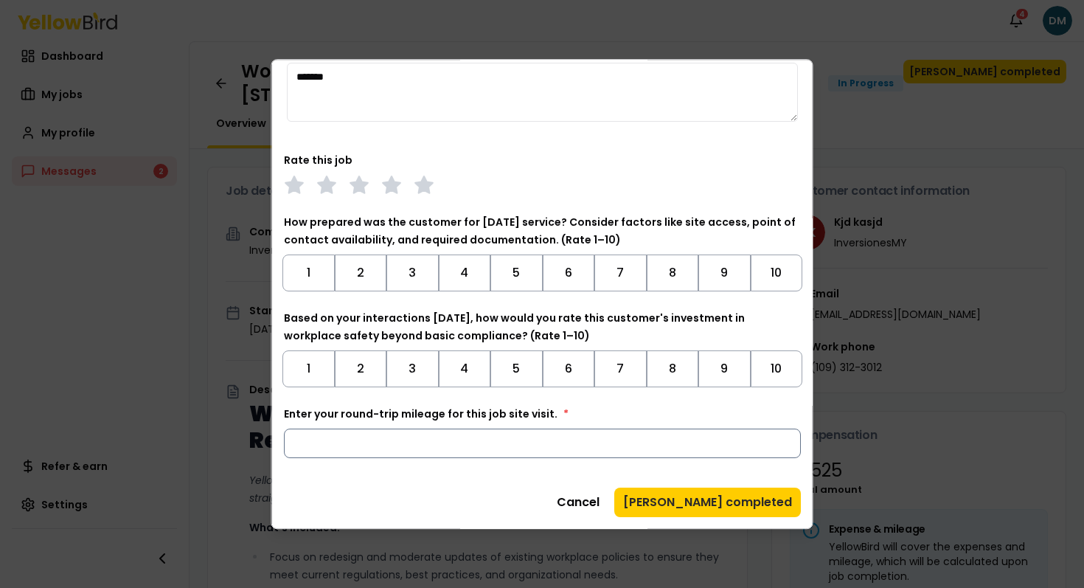
click at [454, 430] on input "Enter your round-trip mileage for this job site visit. *" at bounding box center [542, 444] width 517 height 30
type input "*"
click at [694, 485] on div "Before marking this job as complete, ensure all required deliverables have been…" at bounding box center [542, 105] width 517 height 823
click at [694, 496] on button "[PERSON_NAME] completed" at bounding box center [707, 503] width 187 height 30
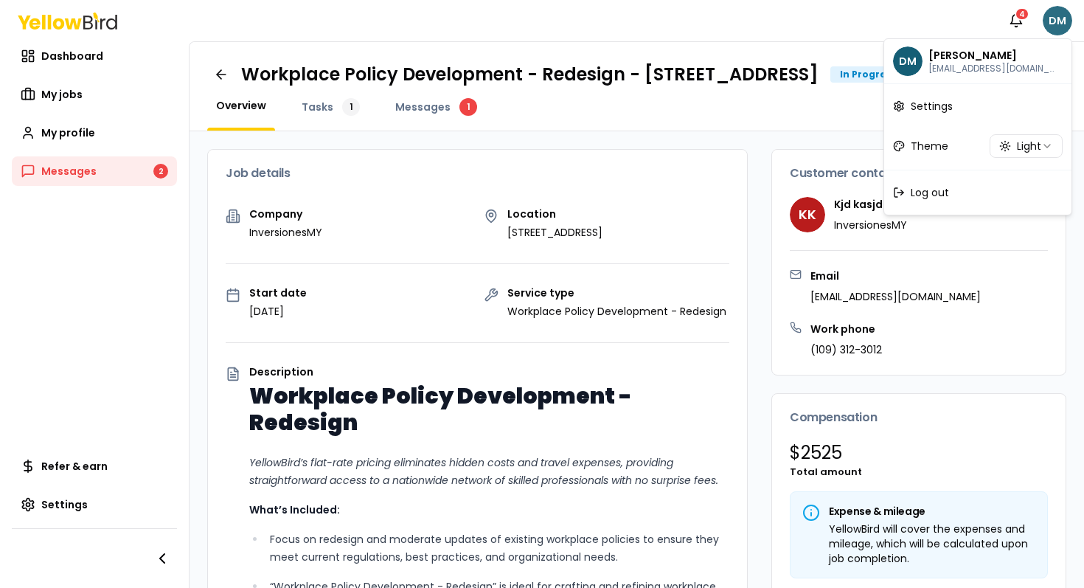
click at [1043, 24] on html "Notifications 4 DM Dashboard My jobs My profile Messages 2 Refer & earn Setting…" at bounding box center [542, 294] width 1084 height 588
click at [924, 199] on span "Log out" at bounding box center [930, 192] width 38 height 15
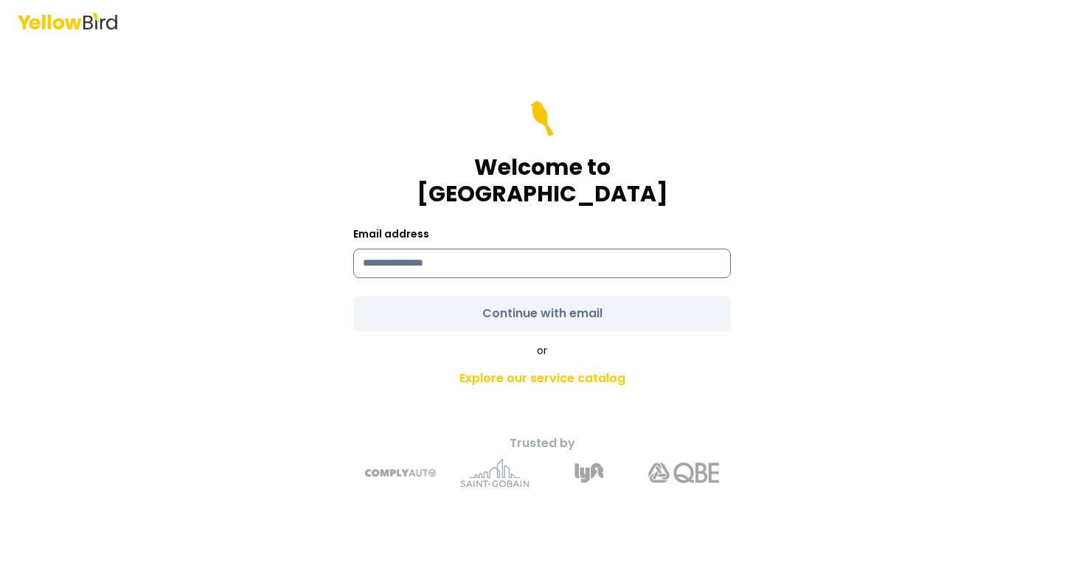
click at [411, 252] on input at bounding box center [542, 264] width 378 height 30
type input "**********"
click at [411, 264] on form "**********" at bounding box center [542, 216] width 378 height 230
click at [411, 311] on form "**********" at bounding box center [542, 216] width 378 height 230
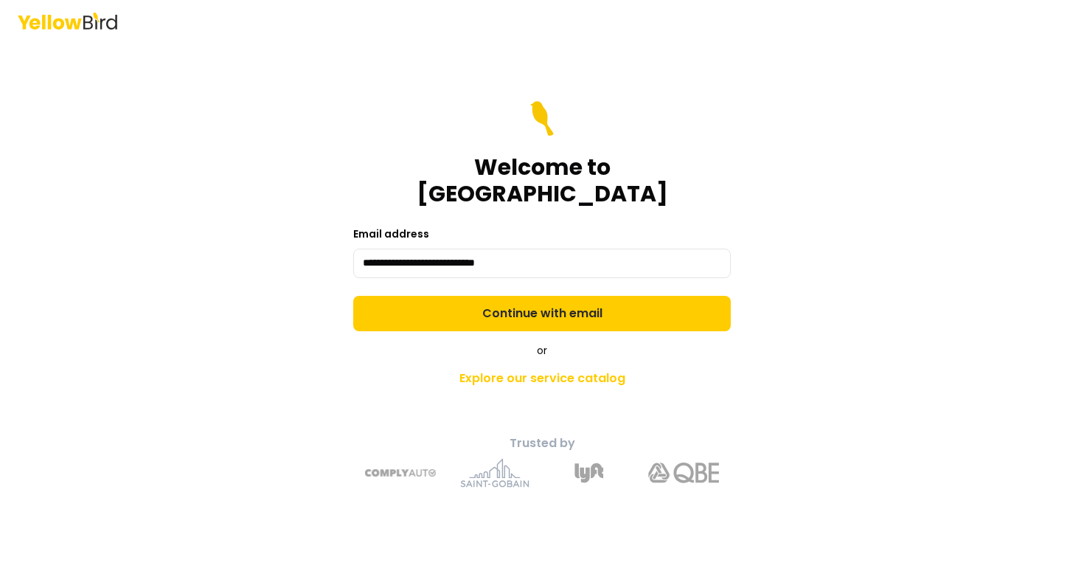
click at [411, 311] on button "Continue with email" at bounding box center [542, 313] width 378 height 35
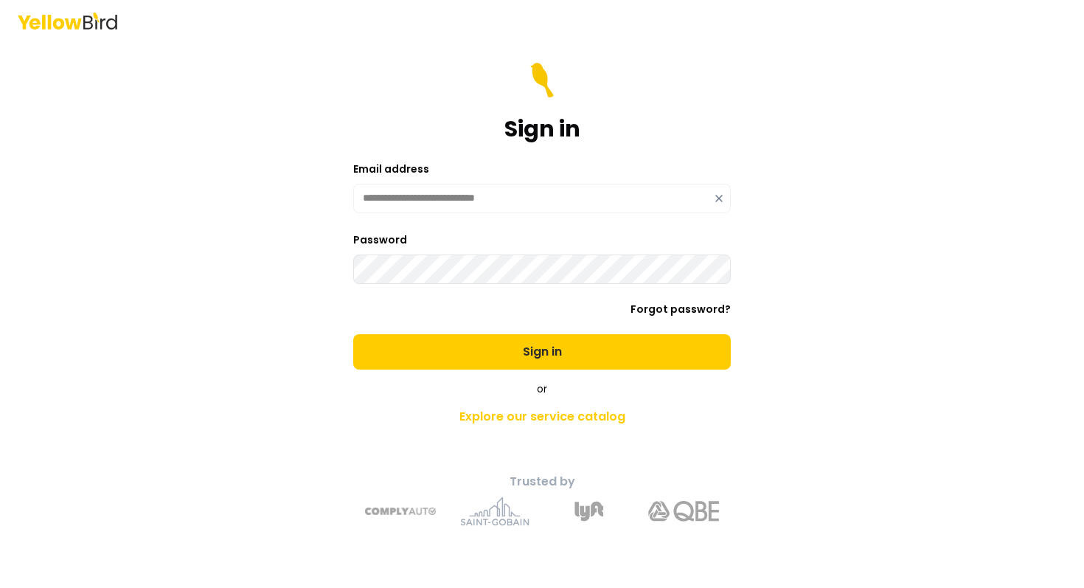
click at [353, 334] on button "Sign in" at bounding box center [542, 351] width 378 height 35
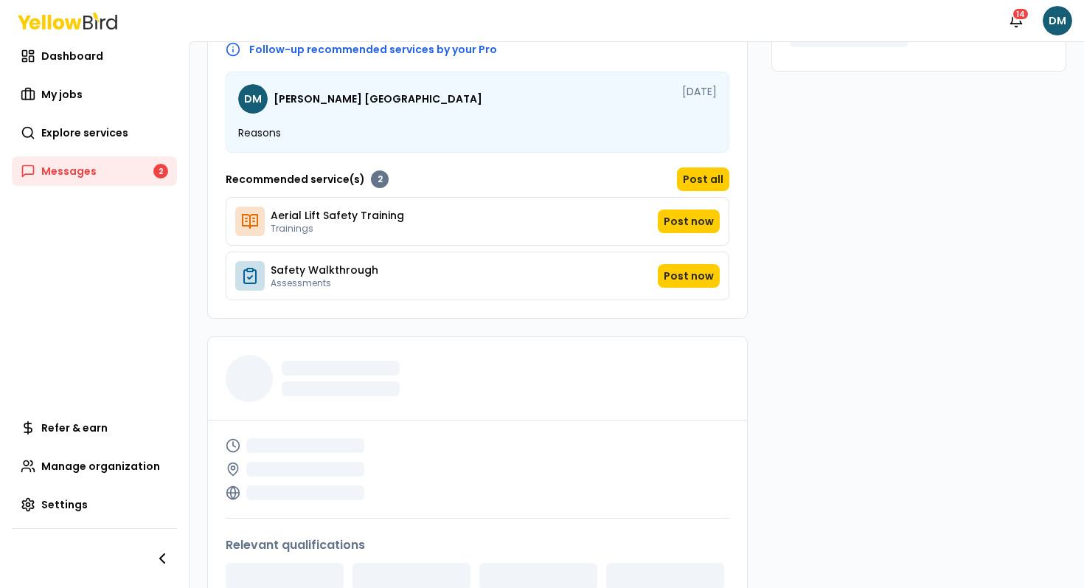
scroll to position [666, 0]
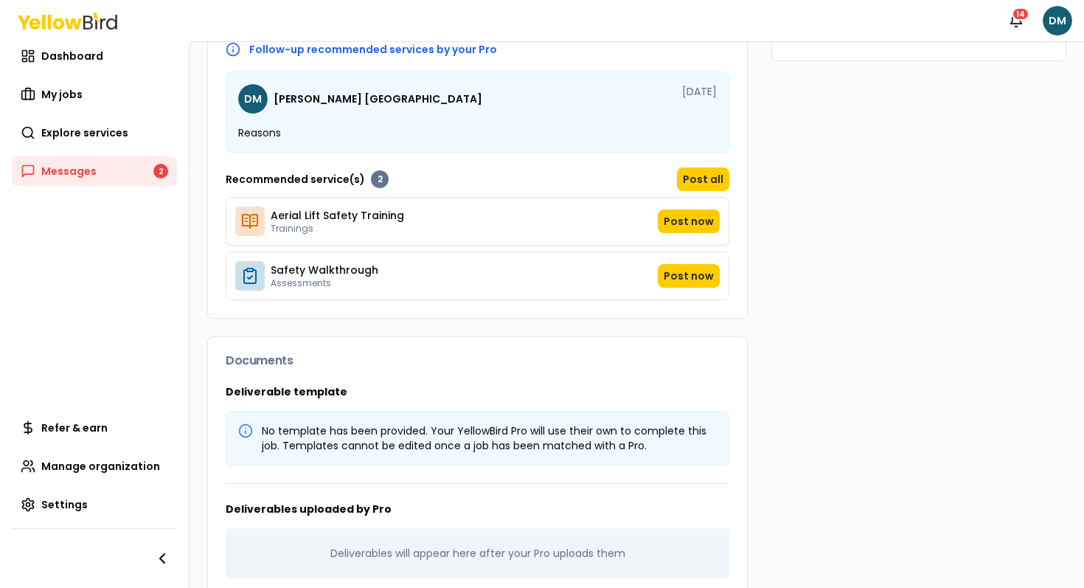
click at [503, 159] on div "Follow-up recommended services by your Pro DM David Madrid Aug 11, 2025 Reasons…" at bounding box center [478, 171] width 504 height 258
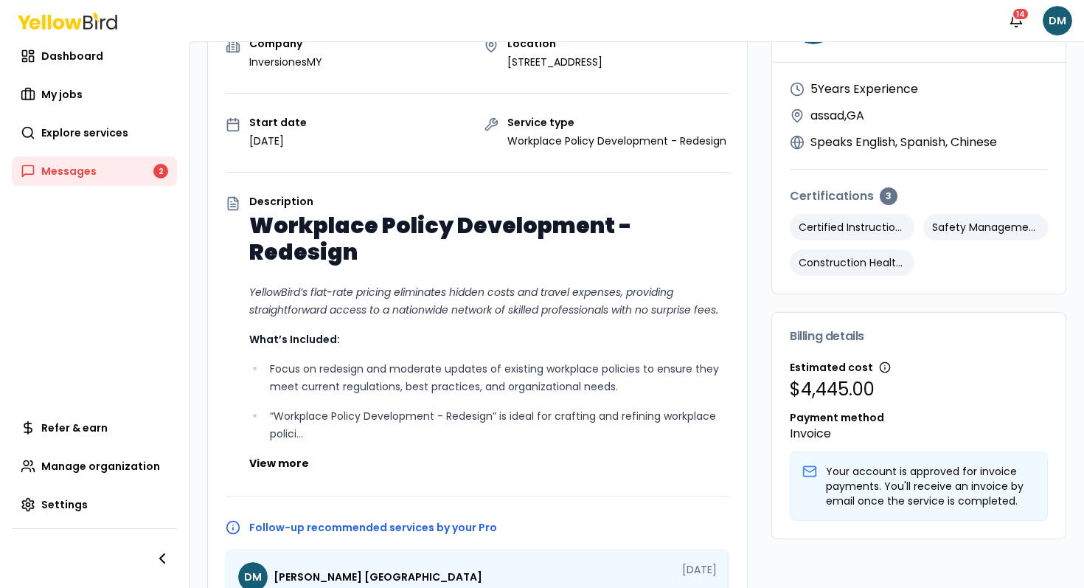
scroll to position [0, 0]
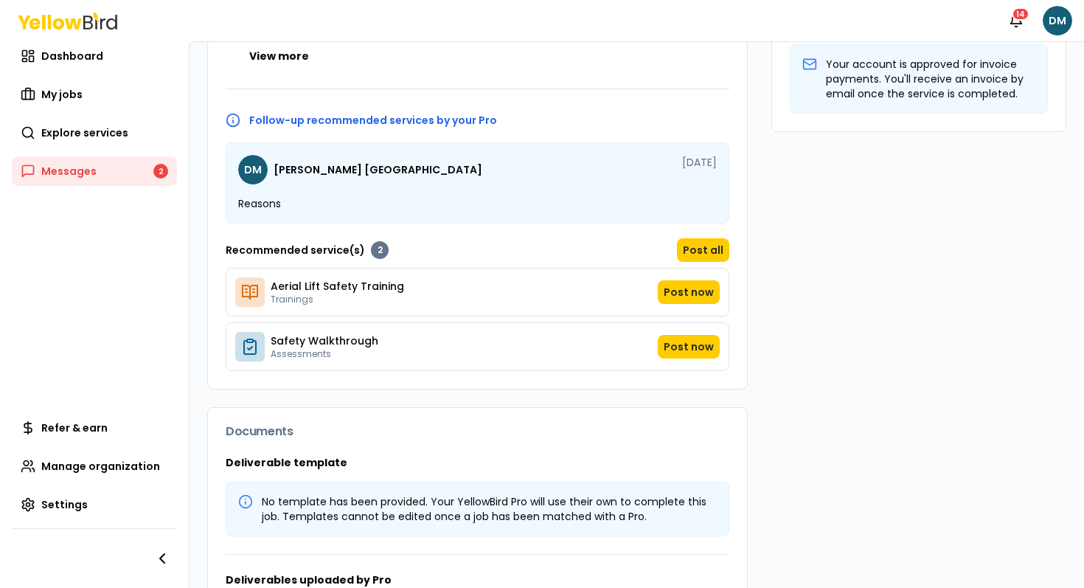
click at [570, 221] on div "DM David Madrid Aug 11, 2025 Reasons" at bounding box center [478, 182] width 504 height 81
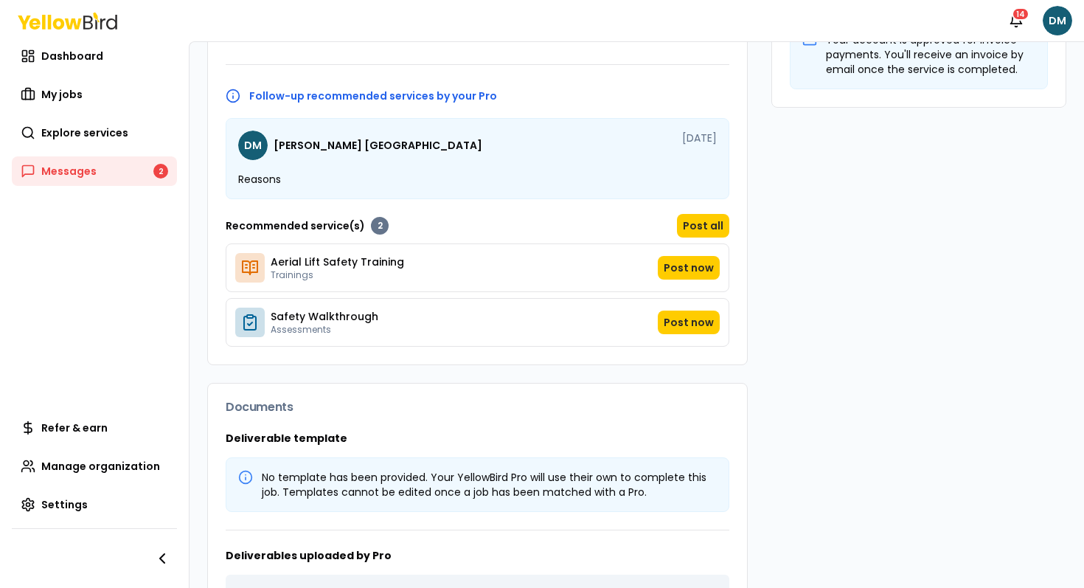
scroll to position [612, 0]
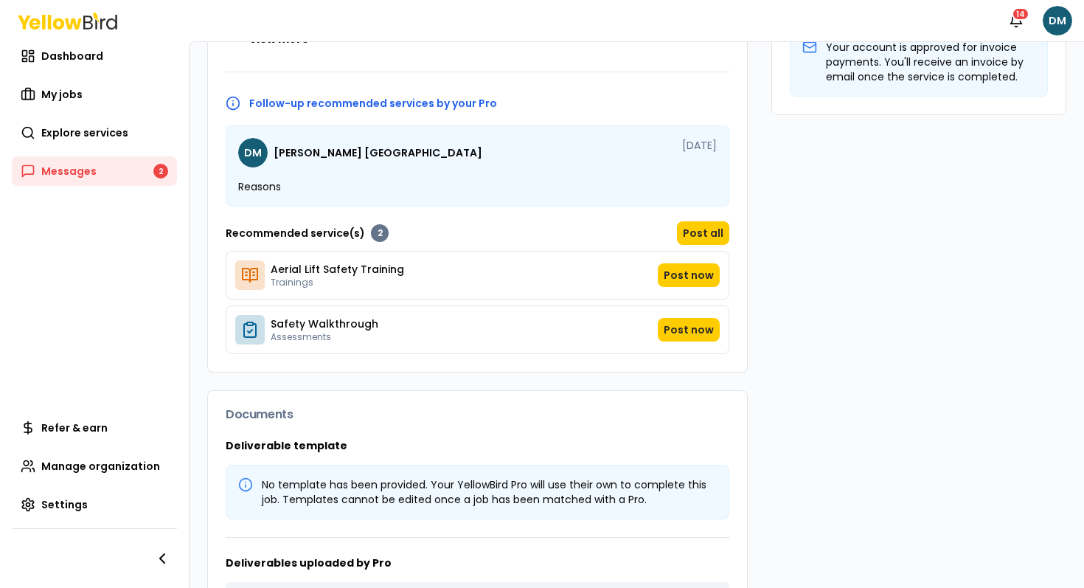
click at [484, 224] on div "Recommended service(s) 2 Post all" at bounding box center [478, 233] width 504 height 24
click at [426, 233] on div "Recommended service(s) 2 Post all" at bounding box center [478, 233] width 504 height 24
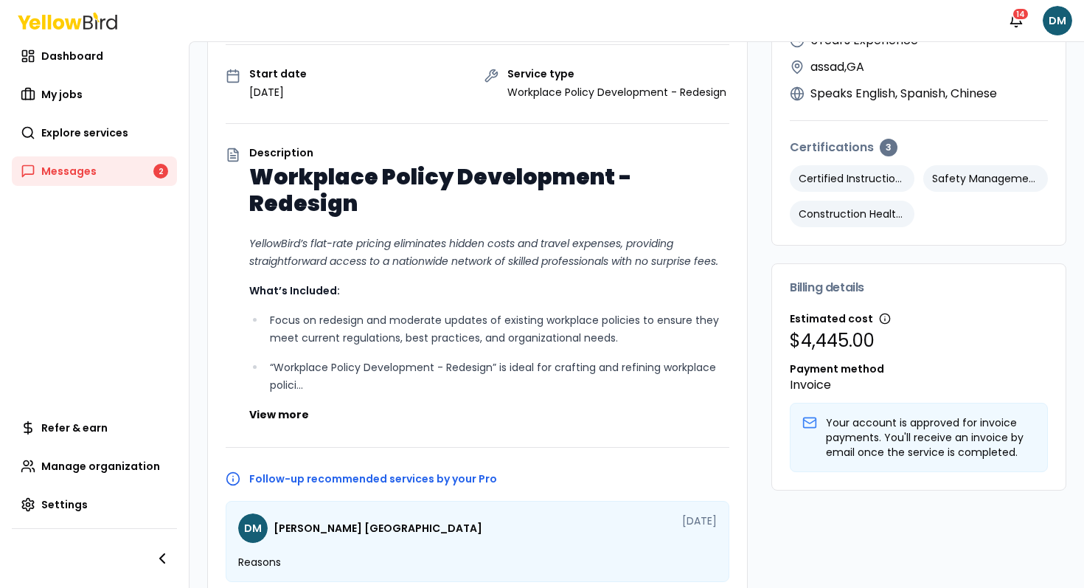
scroll to position [693, 0]
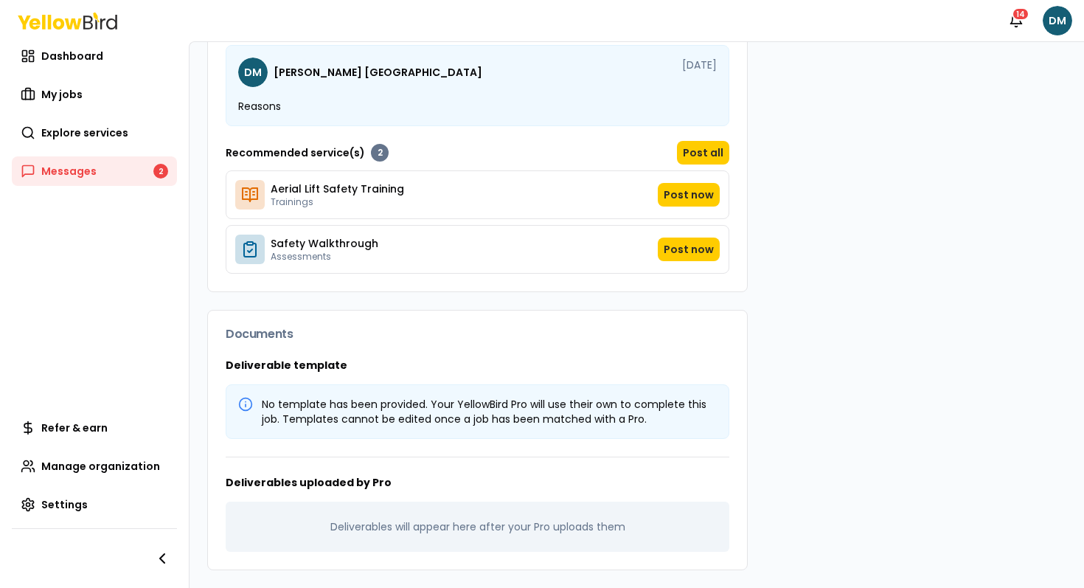
click at [685, 237] on div "Safety Walkthrough Assessments Post now" at bounding box center [478, 249] width 504 height 49
click at [677, 249] on button "Post now" at bounding box center [689, 250] width 62 height 24
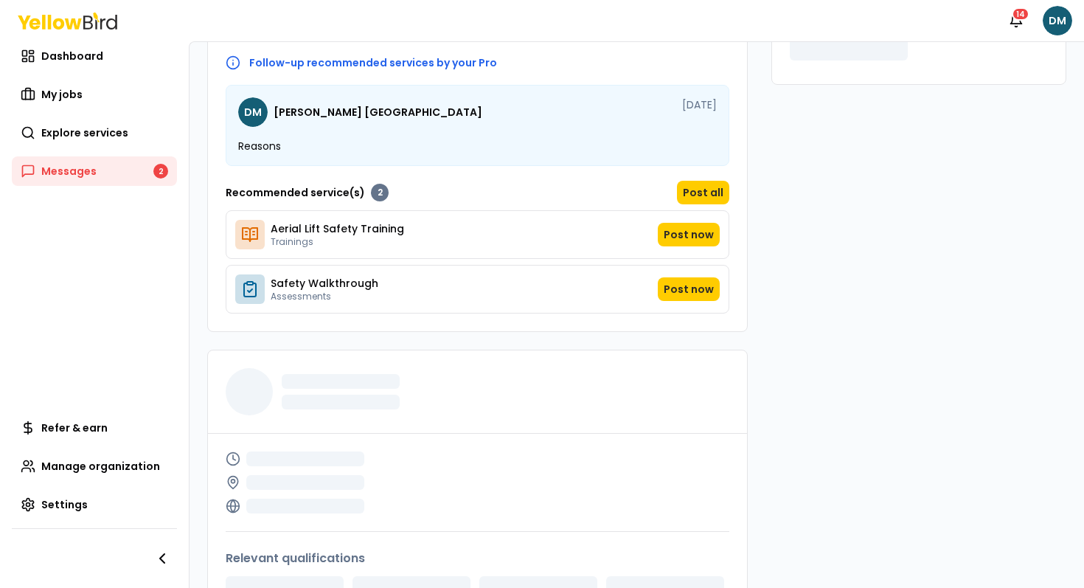
scroll to position [666, 0]
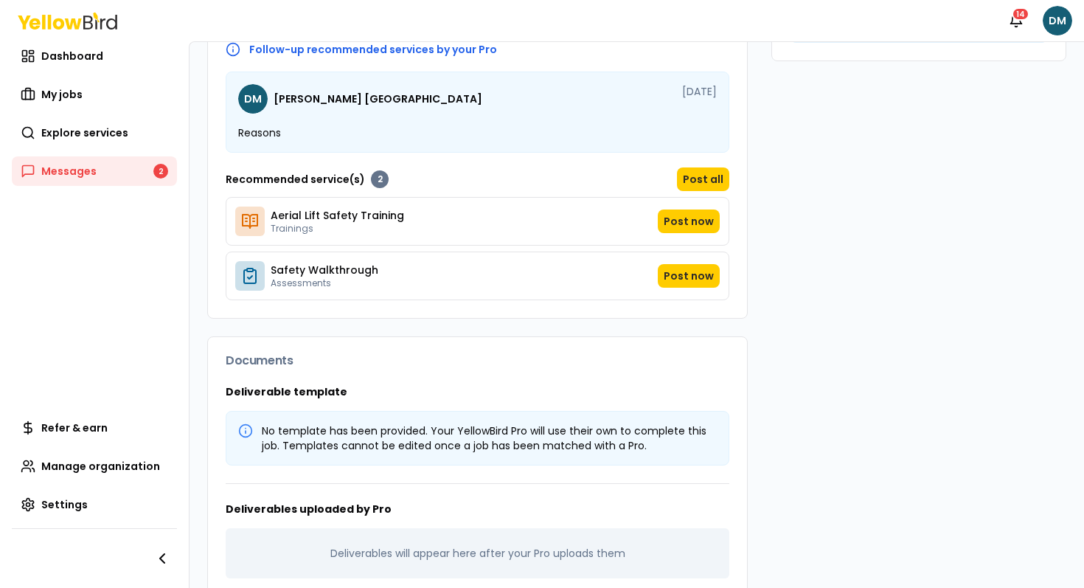
click at [498, 190] on div "Recommended service(s) 2 Post all" at bounding box center [478, 179] width 504 height 24
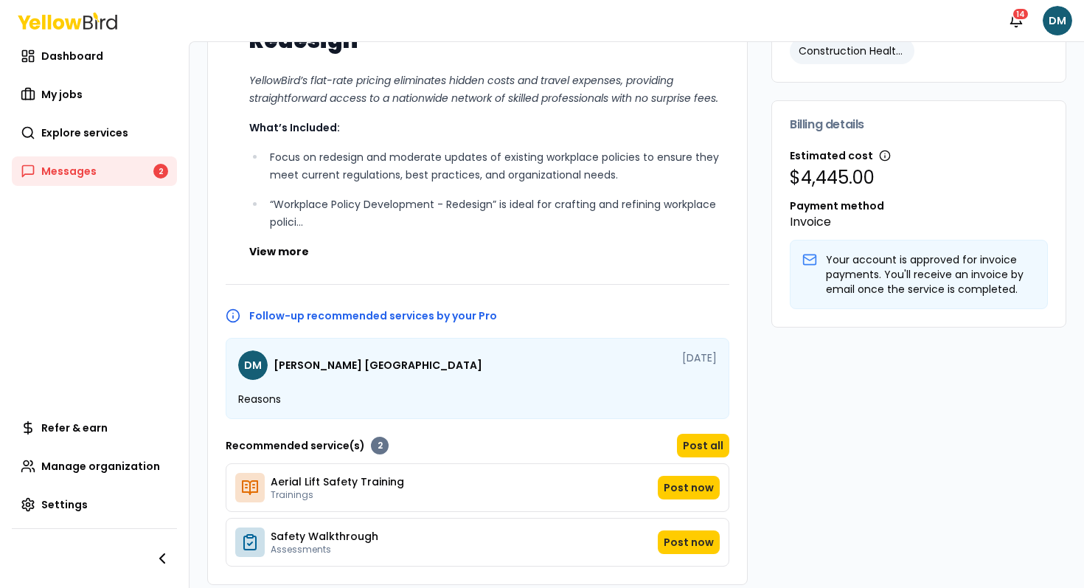
scroll to position [0, 0]
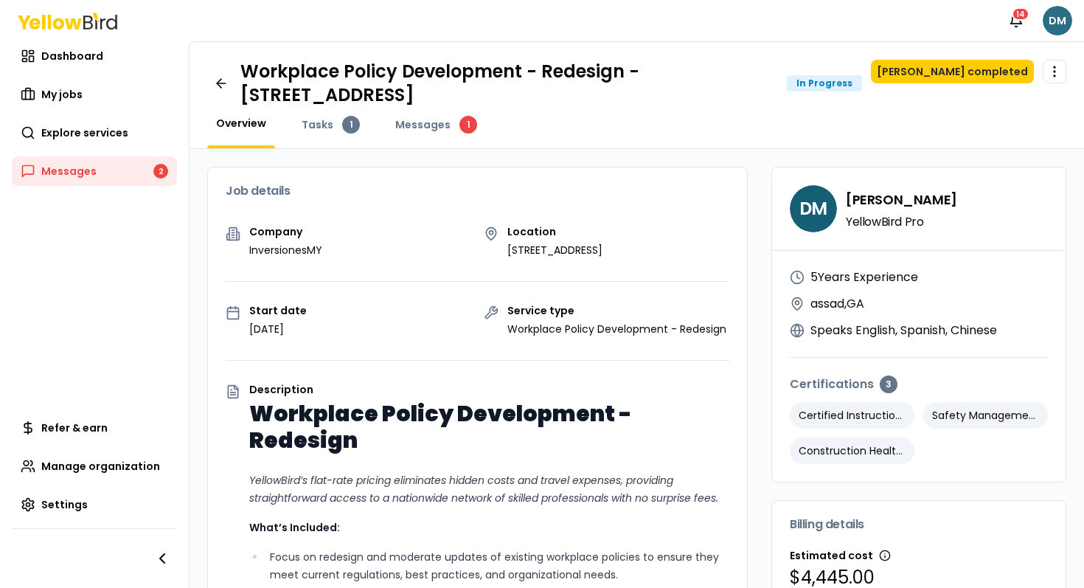
click at [1056, 27] on html "Notifications 14 DM Dashboard My jobs Explore services Messages 2 Refer & earn …" at bounding box center [542, 294] width 1084 height 588
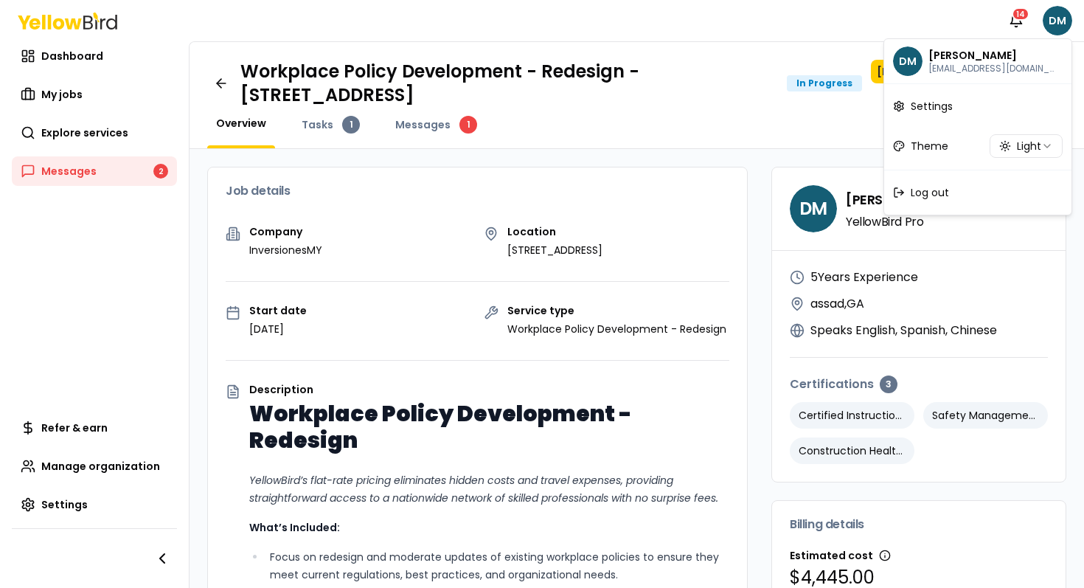
click at [918, 23] on html "Notifications 14 DM Dashboard My jobs Explore services Messages 2 Refer & earn …" at bounding box center [542, 294] width 1084 height 588
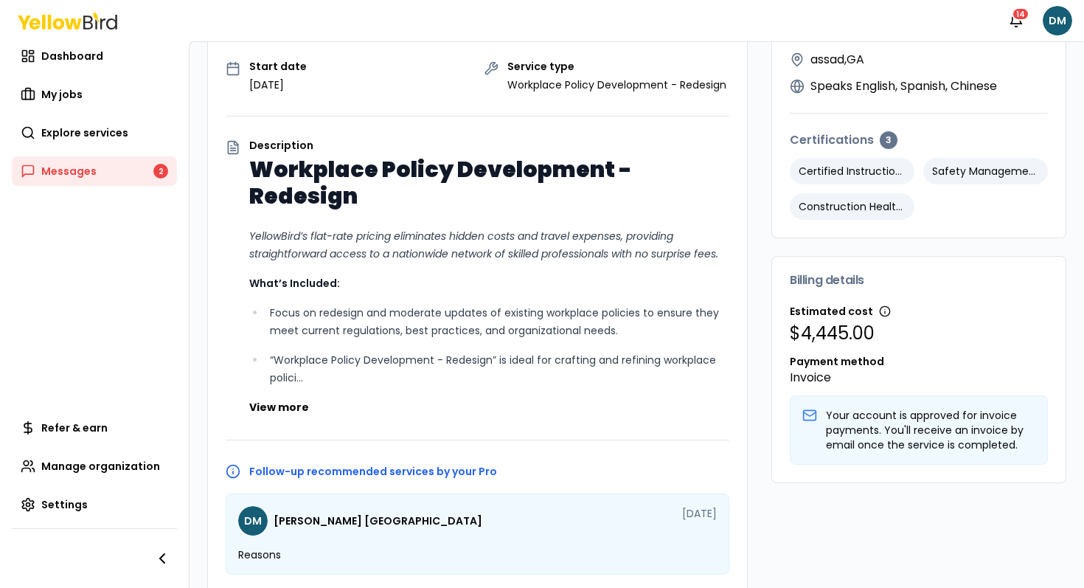
scroll to position [561, 0]
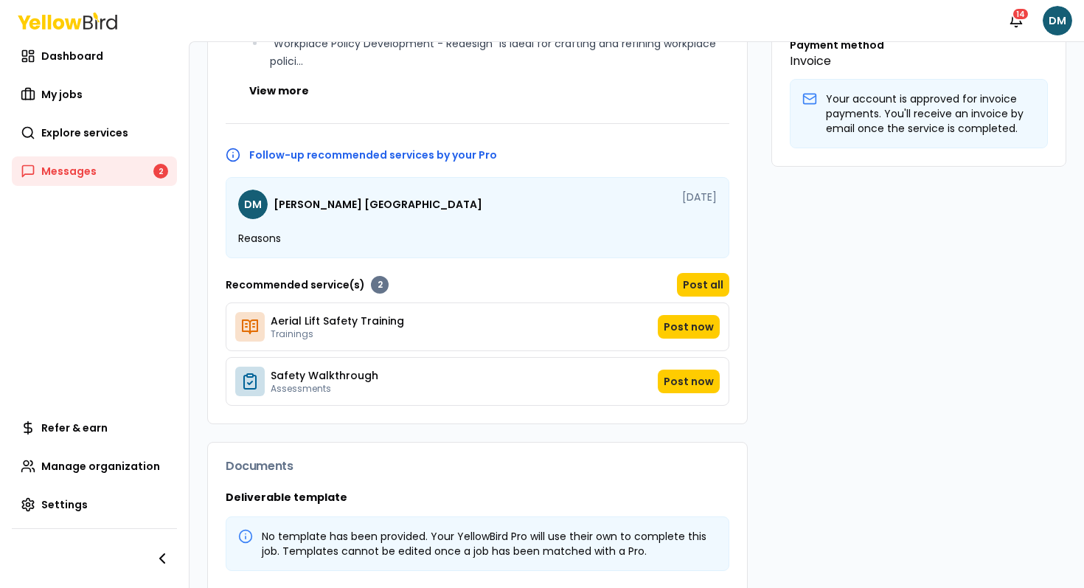
click at [100, 41] on div "Notifications 14 DM" at bounding box center [542, 20] width 1084 height 41
